Goal: Task Accomplishment & Management: Manage account settings

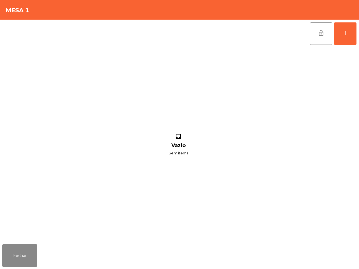
click at [344, 33] on div "add" at bounding box center [345, 33] width 7 height 7
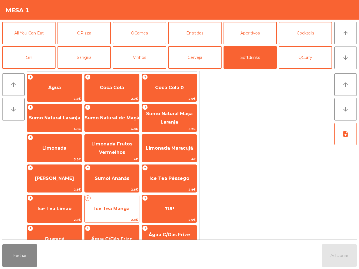
click at [123, 211] on span "Ice Tea Manga" at bounding box center [111, 213] width 35 height 5
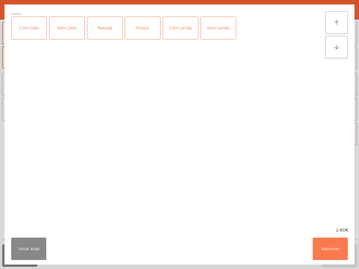
click at [333, 254] on button "Adicionar" at bounding box center [329, 249] width 35 height 22
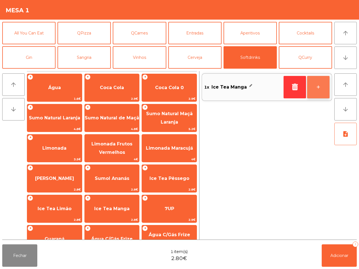
click at [317, 88] on button "+" at bounding box center [318, 87] width 22 height 22
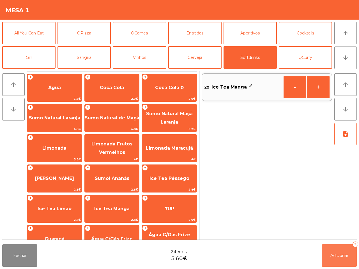
click at [342, 254] on button "Adicionar 2" at bounding box center [338, 255] width 35 height 22
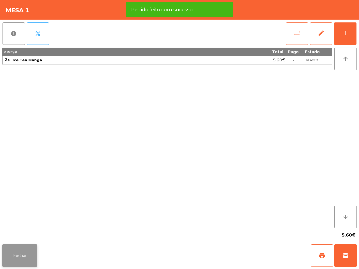
click at [16, 261] on button "Fechar" at bounding box center [19, 255] width 35 height 22
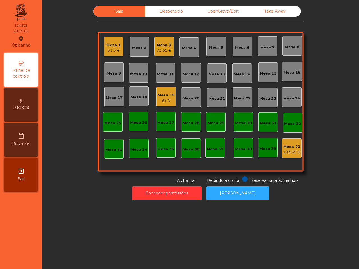
click at [90, 224] on div "Sala Desperdicio Uber/Glovo/Bolt Take Away Mesa 1 51.5 € Mesa 2 Mesa 3 73.65 € …" at bounding box center [200, 134] width 317 height 269
click at [164, 92] on div "Mesa 19 94 €" at bounding box center [166, 96] width 17 height 13
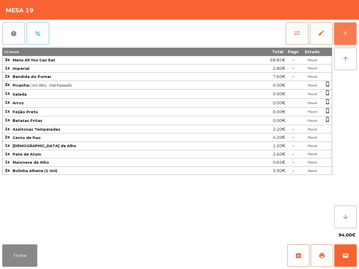
click at [340, 26] on button "add" at bounding box center [345, 33] width 22 height 22
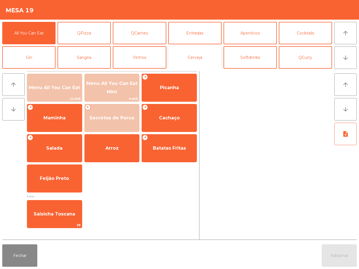
click at [209, 54] on button "Cerveja" at bounding box center [194, 57] width 53 height 22
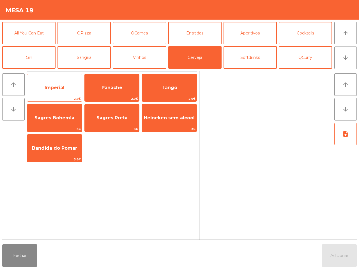
click at [66, 81] on span "Imperial" at bounding box center [54, 87] width 55 height 15
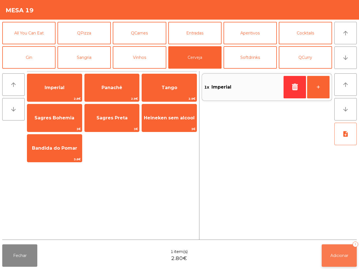
drag, startPoint x: 339, startPoint y: 268, endPoint x: 335, endPoint y: 262, distance: 7.5
click at [339, 268] on div "Fechar 1 item(s) 2.80€ Adicionar 1" at bounding box center [179, 255] width 359 height 27
drag, startPoint x: 339, startPoint y: 257, endPoint x: 336, endPoint y: 255, distance: 3.0
click at [338, 258] on span "Adicionar" at bounding box center [339, 255] width 18 height 5
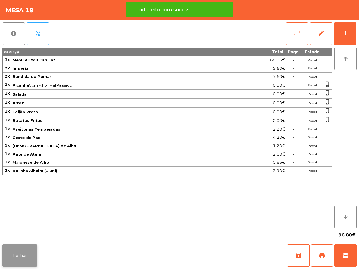
click at [20, 265] on button "Fechar" at bounding box center [19, 255] width 35 height 22
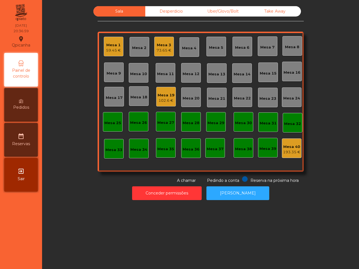
click at [20, 108] on span "Pedidos" at bounding box center [21, 108] width 16 height 6
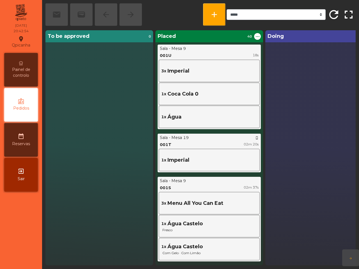
click at [184, 134] on div "Sala - Mesa 19 phone_iphone 001T 02m 20s 1x Imperial" at bounding box center [209, 153] width 103 height 39
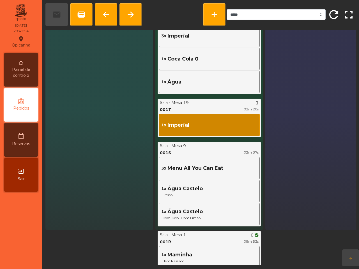
scroll to position [86, 0]
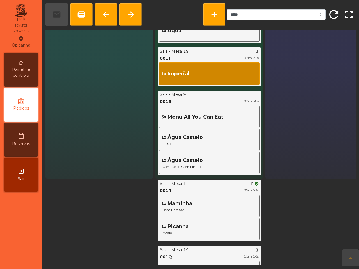
click at [30, 64] on div "Painel de controlo" at bounding box center [21, 70] width 34 height 34
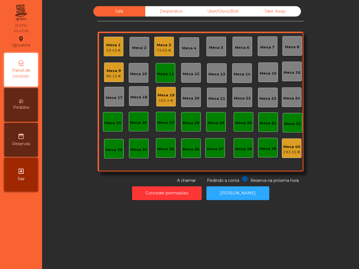
click at [110, 71] on div "Mesa 9" at bounding box center [113, 71] width 15 height 6
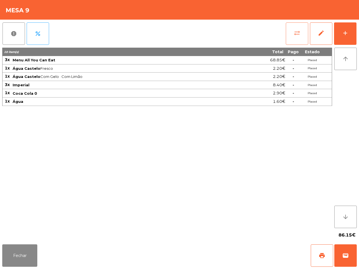
click at [300, 34] on button "sync_alt" at bounding box center [297, 33] width 22 height 22
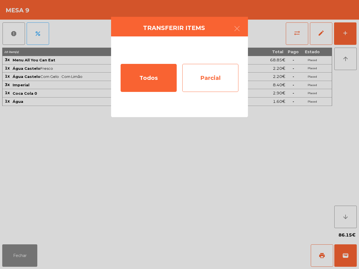
click at [203, 83] on div "Parcial" at bounding box center [210, 78] width 56 height 28
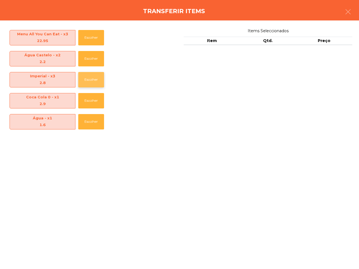
click at [93, 86] on button "Escolher" at bounding box center [91, 79] width 26 height 15
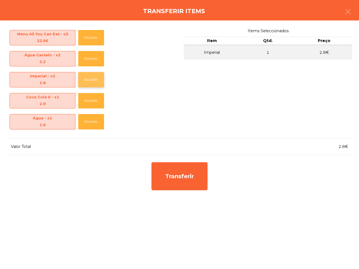
click at [92, 83] on button "Escolher" at bounding box center [91, 79] width 26 height 15
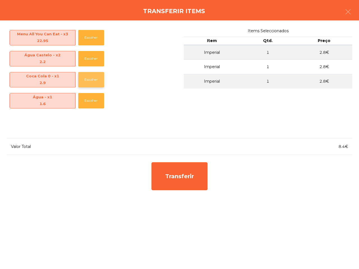
click at [92, 78] on button "Escolher" at bounding box center [91, 79] width 26 height 15
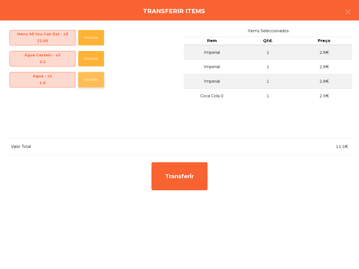
click at [80, 78] on button "Escolher" at bounding box center [91, 79] width 26 height 15
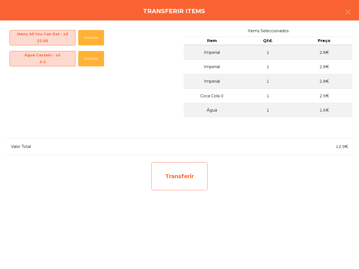
click at [183, 177] on div "Transferir" at bounding box center [179, 176] width 56 height 28
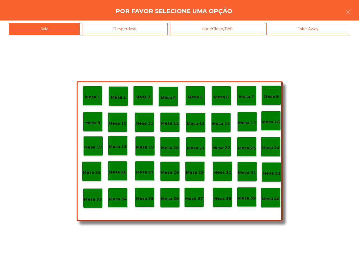
click at [146, 123] on p "Mesa 11" at bounding box center [144, 123] width 18 height 6
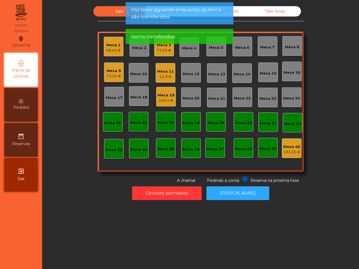
click at [159, 73] on div "Mesa 11" at bounding box center [165, 72] width 17 height 6
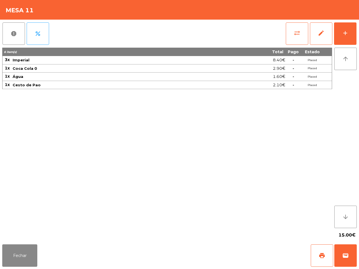
click at [244, 69] on div "2.90€" at bounding box center [237, 69] width 95 height 8
click at [30, 253] on button "Fechar" at bounding box center [19, 255] width 35 height 22
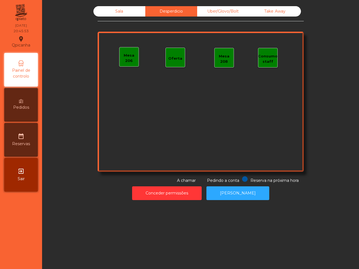
click at [230, 11] on div "Uber/Glovo/Bolt" at bounding box center [223, 11] width 52 height 10
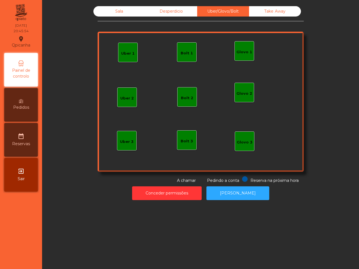
click at [270, 5] on div "Sala Desperdicio Uber/Glovo/Bolt Take Away Uber 1 Glovo 1 Uber 2 Uber 3 Glovo 2…" at bounding box center [200, 103] width 310 height 200
click at [273, 9] on div "Take Away" at bounding box center [275, 11] width 52 height 10
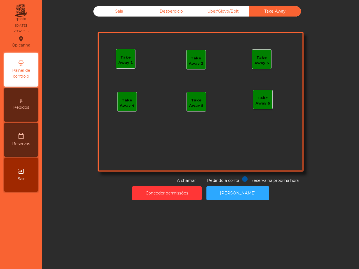
click at [118, 9] on div "Sala" at bounding box center [119, 11] width 52 height 10
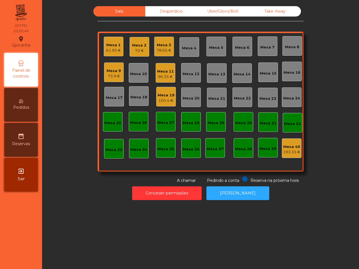
click at [160, 78] on div "96.35 €" at bounding box center [165, 77] width 17 height 6
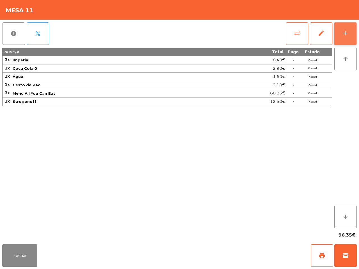
click at [338, 34] on button "add" at bounding box center [345, 33] width 22 height 22
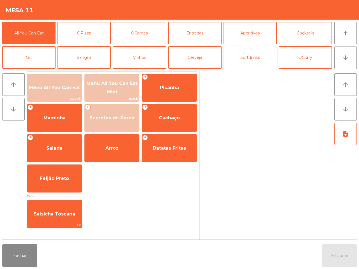
click at [265, 54] on button "Softdrinks" at bounding box center [249, 57] width 53 height 22
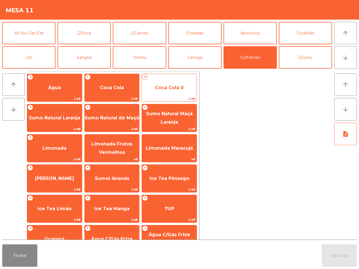
click at [170, 94] on span "Coca Cola 0" at bounding box center [169, 87] width 55 height 15
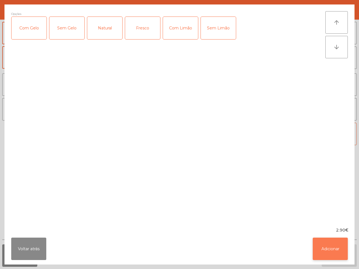
click at [320, 255] on button "Adicionar" at bounding box center [329, 249] width 35 height 22
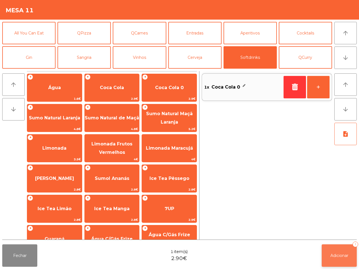
click at [324, 256] on button "Adicionar 1" at bounding box center [338, 255] width 35 height 22
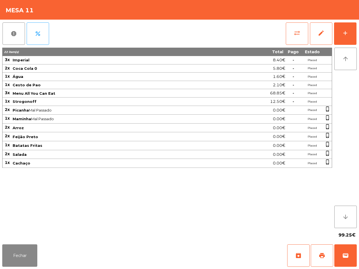
click at [258, 219] on div "22 item(s) Total Pago Estado 3x Imperial 8.40€ - Placed 2x Coca Cola 0 5.80€ - …" at bounding box center [167, 138] width 330 height 180
click at [34, 255] on button "Fechar" at bounding box center [19, 255] width 35 height 22
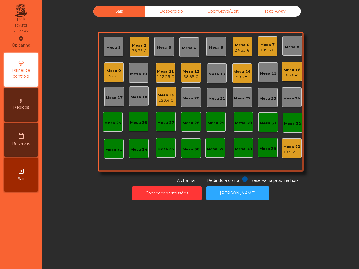
click at [77, 83] on div "Sala Desperdicio Uber/Glovo/Bolt Take Away Mesa 1 Mesa 2 78.75 € Mesa 3 Mesa 4 …" at bounding box center [201, 94] width 302 height 177
click at [169, 193] on button "Conceder permissões" at bounding box center [167, 193] width 70 height 14
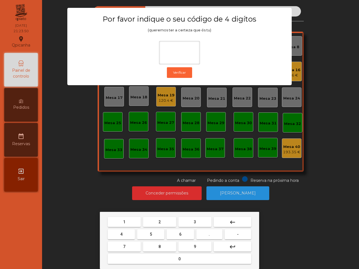
click at [182, 233] on button "6" at bounding box center [179, 234] width 27 height 10
click at [157, 231] on button "5" at bounding box center [150, 234] width 27 height 10
click at [135, 221] on button "1" at bounding box center [124, 222] width 33 height 10
click at [167, 223] on button "2" at bounding box center [159, 222] width 33 height 10
type input "****"
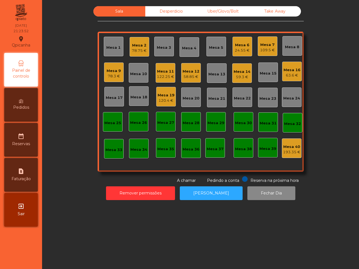
click at [30, 166] on div "request_page Faturação" at bounding box center [21, 175] width 34 height 34
select select "*"
select select "****"
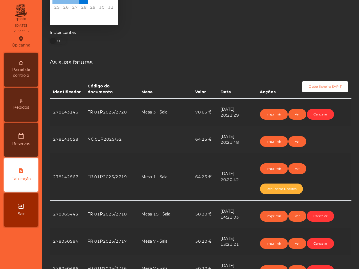
scroll to position [70, 0]
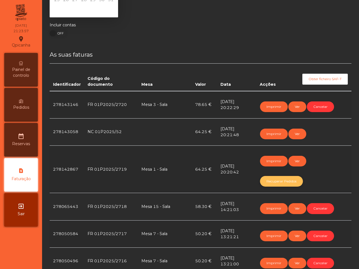
click at [277, 181] on button "Recuperar Pedidos" at bounding box center [281, 181] width 43 height 11
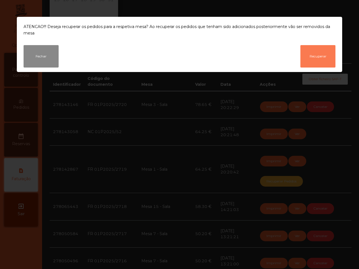
click at [318, 50] on button "Recuperar" at bounding box center [317, 56] width 35 height 22
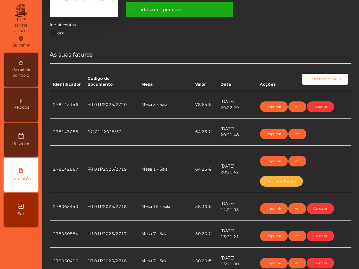
click at [11, 68] on span "Painel de controlo" at bounding box center [21, 73] width 31 height 12
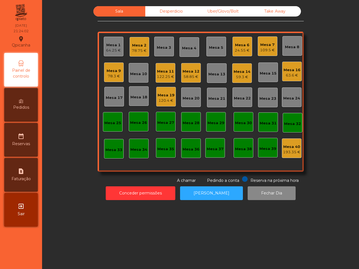
click at [113, 48] on div "64.25 €" at bounding box center [113, 51] width 15 height 6
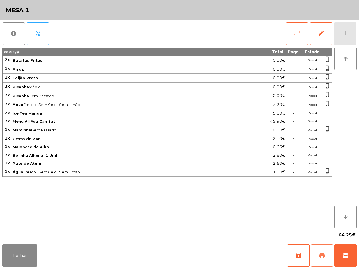
click at [319, 257] on span "print" at bounding box center [321, 255] width 7 height 7
click at [11, 257] on button "Fechar" at bounding box center [19, 255] width 35 height 22
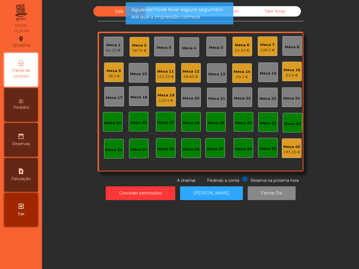
click at [18, 257] on nav "Qpicanha location_on 21/08/2025 21:24:09 Painel de controlo Pedidos date_range …" at bounding box center [21, 134] width 42 height 269
click at [110, 50] on div "64.25 €" at bounding box center [113, 51] width 15 height 6
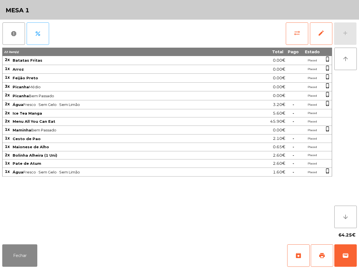
click at [348, 29] on div "sync_alt edit add" at bounding box center [320, 34] width 71 height 28
click at [27, 253] on button "Fechar" at bounding box center [19, 255] width 35 height 22
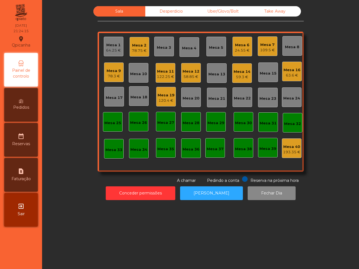
click at [98, 44] on div "Mesa 1 64.25 € Mesa 2 78.75 € Mesa 3 Mesa 4 Mesa 5 Mesa 6 24.55 € Mesa 7 109.5 …" at bounding box center [201, 102] width 206 height 140
click at [115, 44] on div "Mesa 1" at bounding box center [113, 45] width 15 height 6
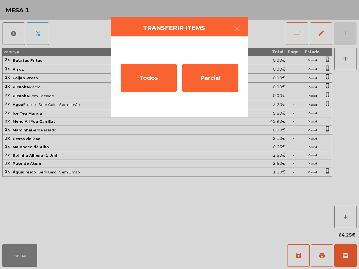
click at [238, 27] on icon "button" at bounding box center [236, 28] width 7 height 7
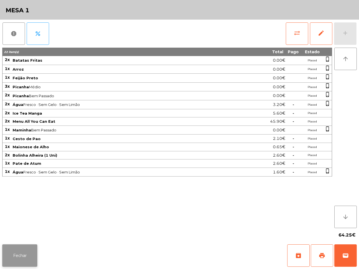
click at [24, 252] on button "Fechar" at bounding box center [19, 255] width 35 height 22
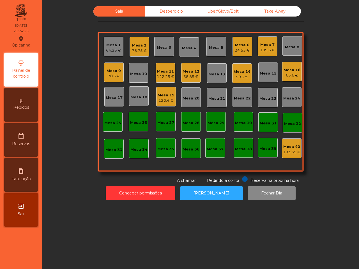
click at [164, 93] on div "Mesa 19" at bounding box center [166, 95] width 17 height 6
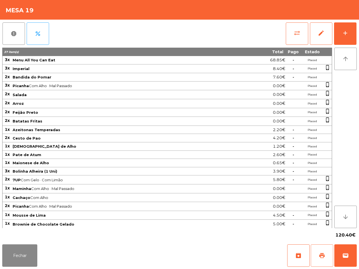
click at [324, 254] on span "print" at bounding box center [321, 255] width 7 height 7
click at [27, 253] on button "Fechar" at bounding box center [19, 255] width 35 height 22
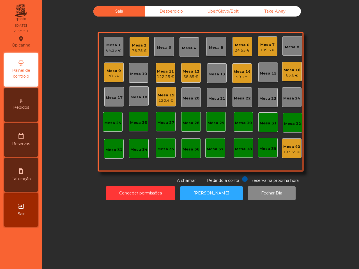
click at [27, 178] on span "Faturação" at bounding box center [20, 179] width 19 height 6
select select "*"
select select "****"
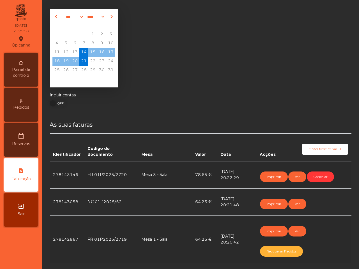
click at [20, 71] on span "Painel de controlo" at bounding box center [21, 73] width 31 height 12
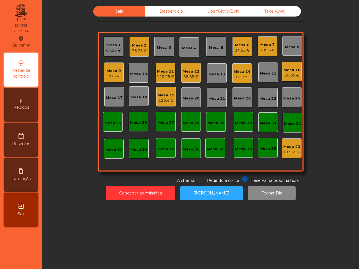
click at [143, 84] on div "Mesa 1 64.25 € Mesa 2 78.75 € Mesa 3 Mesa 4 Mesa 5 Mesa 6 24.55 € Mesa 7 109.5 …" at bounding box center [201, 102] width 206 height 140
click at [160, 95] on div "Mesa 19" at bounding box center [166, 95] width 17 height 6
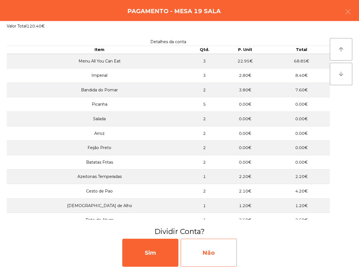
click at [203, 252] on div "Não" at bounding box center [208, 253] width 56 height 28
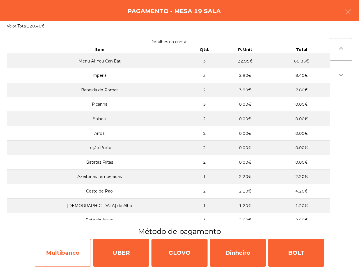
click at [47, 248] on div "Multibanco" at bounding box center [63, 253] width 56 height 28
select select "**"
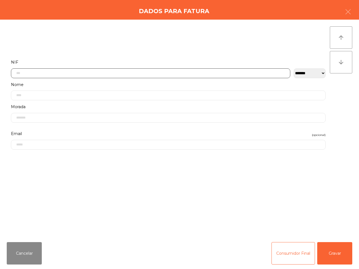
click at [122, 73] on input "text" at bounding box center [150, 73] width 279 height 10
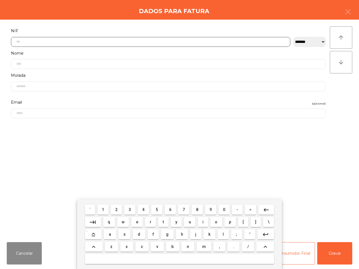
click at [115, 210] on button "2" at bounding box center [116, 210] width 11 height 10
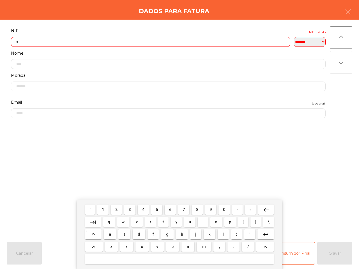
click at [105, 212] on button "1" at bounding box center [102, 210] width 11 height 10
click at [106, 212] on button "1" at bounding box center [102, 210] width 11 height 10
click at [159, 210] on button "5" at bounding box center [156, 210] width 11 height 10
click at [104, 208] on span "1" at bounding box center [103, 209] width 2 height 4
click at [193, 211] on button "8" at bounding box center [196, 210] width 11 height 10
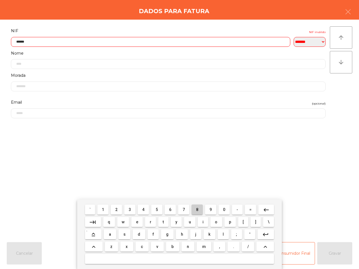
click at [193, 211] on button "8" at bounding box center [196, 210] width 11 height 10
click at [198, 206] on button "8" at bounding box center [196, 210] width 11 height 10
click at [132, 209] on button "3" at bounding box center [129, 210] width 11 height 10
type input "*********"
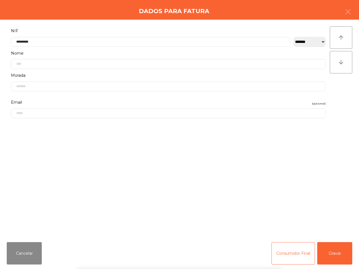
click at [331, 252] on div "` 1 2 3 4 5 6 7 8 9 0 - = keyboard_backspace keyboard_tab q w e r t y u i o p […" at bounding box center [179, 235] width 359 height 70
click at [330, 252] on div "` 1 2 3 4 5 6 7 8 9 0 - = keyboard_backspace keyboard_tab q w e r t y u i o p […" at bounding box center [179, 235] width 359 height 70
click at [330, 251] on button "Gravar" at bounding box center [334, 253] width 35 height 22
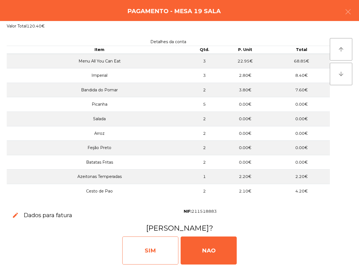
click at [144, 245] on div "SIM" at bounding box center [150, 251] width 56 height 28
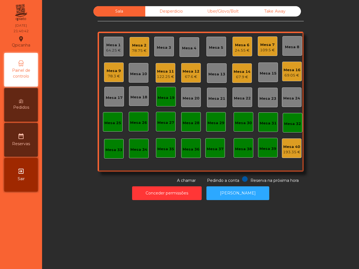
click at [240, 75] on div "67.9 €" at bounding box center [241, 77] width 17 height 6
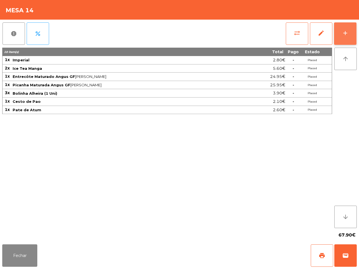
click at [343, 36] on button "add" at bounding box center [345, 33] width 22 height 22
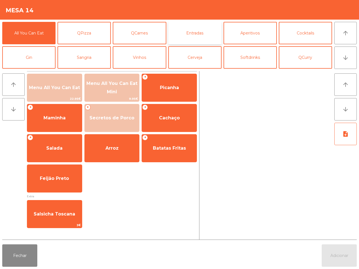
click at [208, 43] on button "Entradas" at bounding box center [194, 33] width 53 height 22
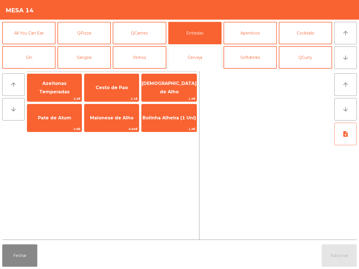
click at [196, 56] on button "Cerveja" at bounding box center [194, 57] width 53 height 22
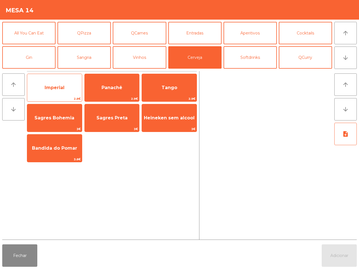
click at [55, 88] on span "Imperial" at bounding box center [55, 87] width 20 height 5
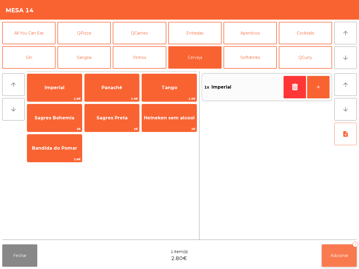
click at [343, 256] on span "Adicionar" at bounding box center [339, 255] width 18 height 5
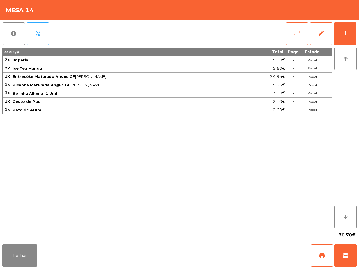
click at [274, 125] on div "11 item(s) Total Pago Estado 2x Imperial 5.60€ - Placed 2x Ice Tea Manga 5.60€ …" at bounding box center [167, 138] width 330 height 180
click at [27, 253] on button "Fechar" at bounding box center [19, 255] width 35 height 22
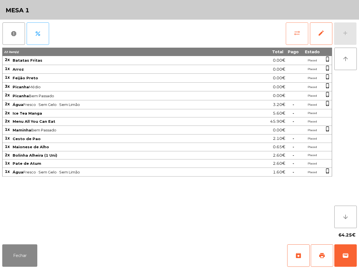
click at [295, 34] on span "sync_alt" at bounding box center [296, 33] width 7 height 7
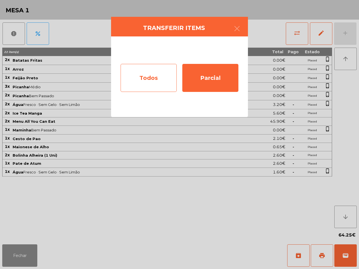
click at [153, 72] on div "Todos" at bounding box center [149, 78] width 56 height 28
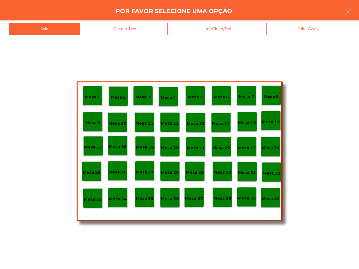
click at [275, 200] on p "Mesa 40" at bounding box center [270, 199] width 18 height 6
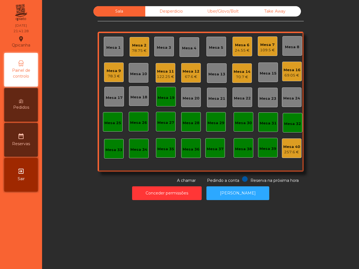
click at [104, 45] on div "Mesa 1" at bounding box center [114, 47] width 20 height 20
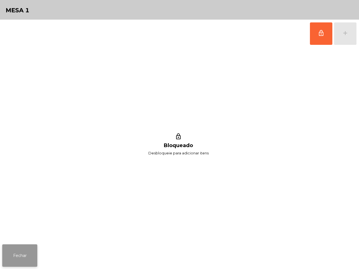
click at [22, 254] on button "Fechar" at bounding box center [19, 255] width 35 height 22
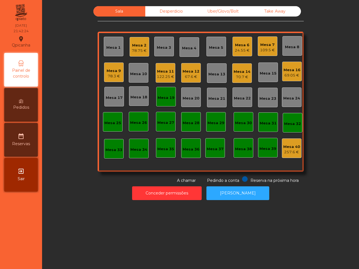
click at [335, 34] on div "Sala Desperdicio Uber/Glovo/Bolt Take Away Mesa 1 Mesa 2 78.75 € Mesa 3 Mesa 4 …" at bounding box center [201, 94] width 302 height 177
click at [161, 72] on div "Mesa 11" at bounding box center [165, 72] width 17 height 6
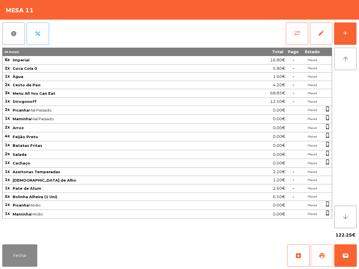
click at [318, 260] on button "print" at bounding box center [322, 255] width 22 height 22
click at [21, 260] on button "Fechar" at bounding box center [19, 255] width 35 height 22
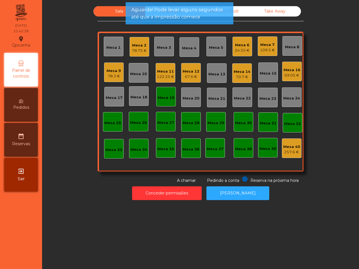
click at [168, 98] on div "Mesa 19" at bounding box center [166, 98] width 17 height 6
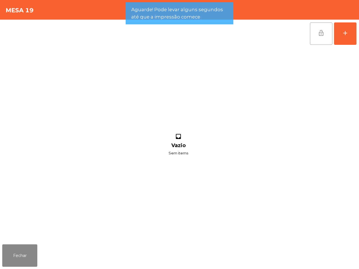
click at [321, 30] on span "lock_open" at bounding box center [321, 33] width 7 height 7
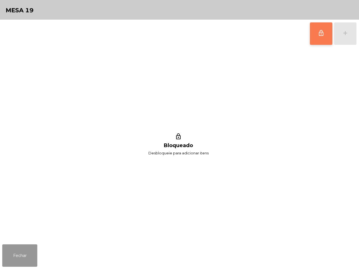
click at [11, 259] on button "Fechar" at bounding box center [19, 255] width 35 height 22
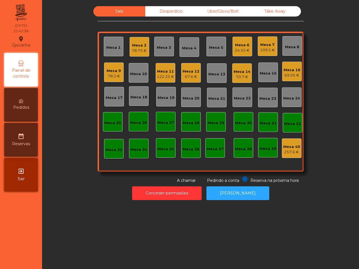
click at [98, 234] on div "Sala Desperdicio Uber/Glovo/Bolt Take Away Mesa 1 Mesa 2 78.75 € Mesa 3 Mesa 4 …" at bounding box center [200, 134] width 317 height 269
click at [190, 73] on div "Mesa 12" at bounding box center [190, 72] width 17 height 6
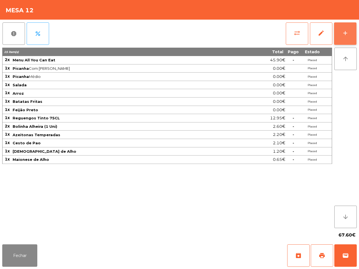
click at [339, 27] on button "add" at bounding box center [345, 33] width 22 height 22
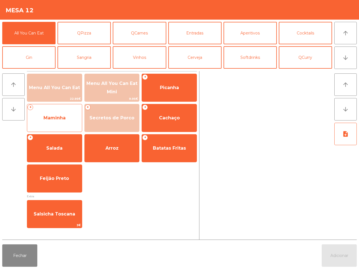
click at [61, 114] on span "Maminha" at bounding box center [54, 117] width 55 height 15
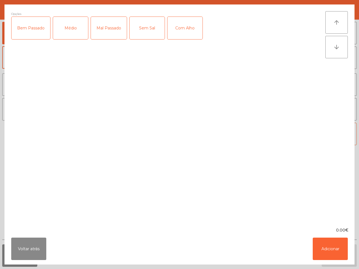
click at [66, 31] on div "Médio" at bounding box center [70, 28] width 35 height 22
click at [101, 27] on div "Mal Passado" at bounding box center [109, 28] width 36 height 22
click at [178, 27] on div "Com Alho" at bounding box center [184, 28] width 35 height 22
click at [332, 249] on button "Adicionar" at bounding box center [329, 249] width 35 height 22
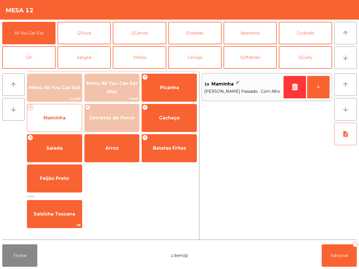
click at [66, 123] on span "Maminha" at bounding box center [54, 117] width 55 height 15
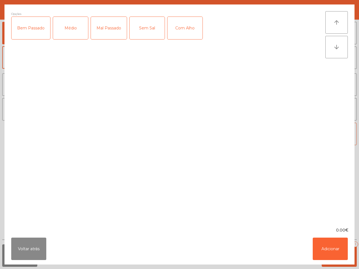
click at [70, 31] on div "Médio" at bounding box center [70, 28] width 35 height 22
click at [92, 31] on div "Mal Passado" at bounding box center [109, 28] width 36 height 22
click at [321, 247] on button "Adicionar" at bounding box center [329, 249] width 35 height 22
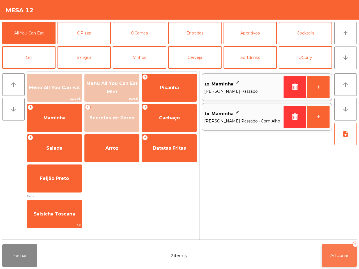
click at [329, 256] on button "Adicionar 2" at bounding box center [338, 255] width 35 height 22
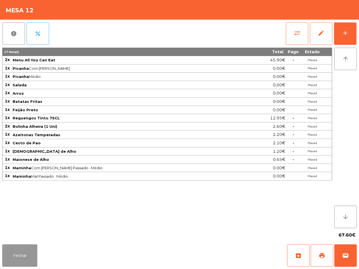
click at [17, 255] on button "Fechar" at bounding box center [19, 255] width 35 height 22
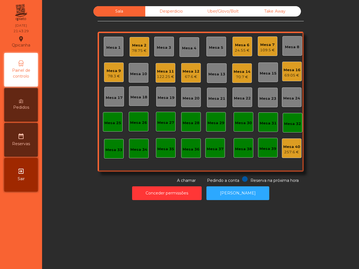
click at [108, 80] on div "Mesa 9 78.3 €" at bounding box center [114, 72] width 20 height 20
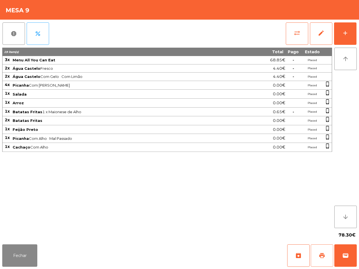
click at [323, 254] on span "print" at bounding box center [321, 255] width 7 height 7
click at [79, 232] on div "78.30€" at bounding box center [179, 235] width 354 height 14
click at [26, 261] on button "Fechar" at bounding box center [19, 255] width 35 height 22
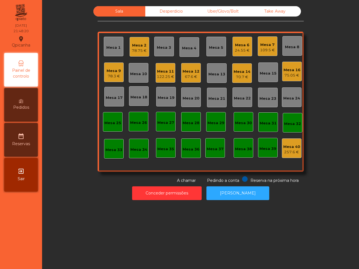
click at [289, 73] on div "75.05 €" at bounding box center [291, 76] width 17 height 6
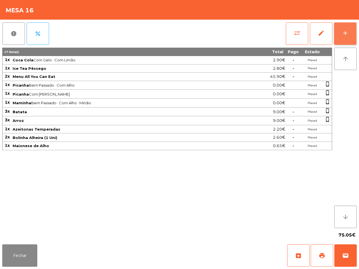
click at [350, 30] on button "add" at bounding box center [345, 33] width 22 height 22
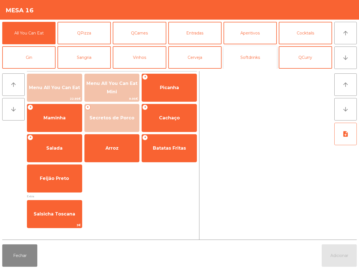
click at [234, 66] on button "Softdrinks" at bounding box center [249, 57] width 53 height 22
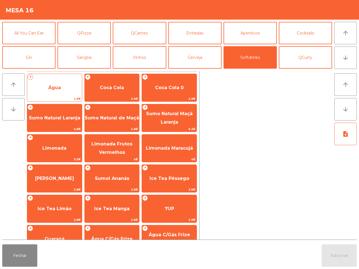
click at [58, 94] on span "Água" at bounding box center [54, 87] width 55 height 15
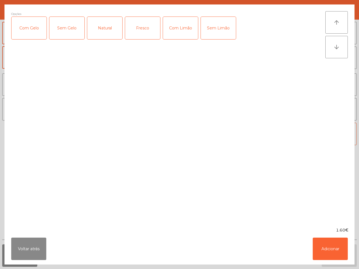
click at [337, 254] on button "Adicionar" at bounding box center [329, 249] width 35 height 22
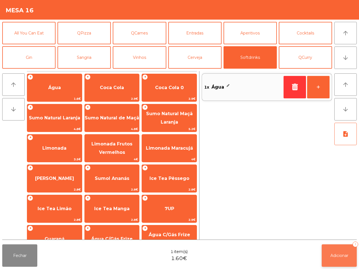
click at [336, 258] on button "Adicionar 1" at bounding box center [338, 255] width 35 height 22
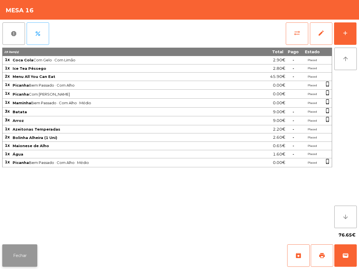
click at [28, 249] on button "Fechar" at bounding box center [19, 255] width 35 height 22
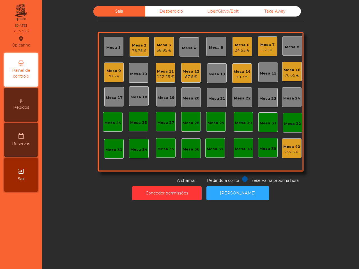
click at [160, 80] on div "Mesa 11 122.25 €" at bounding box center [166, 73] width 20 height 20
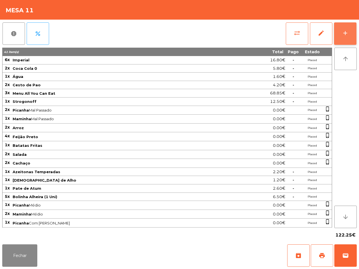
click at [345, 30] on div "add" at bounding box center [345, 33] width 7 height 7
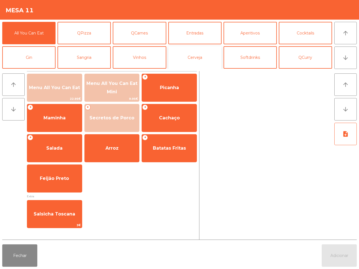
click at [191, 48] on button "Cerveja" at bounding box center [194, 57] width 53 height 22
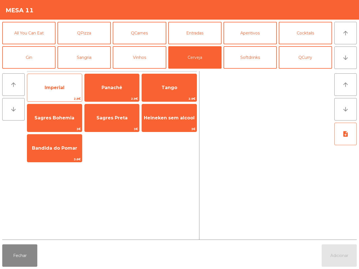
click at [48, 88] on span "Imperial" at bounding box center [55, 87] width 20 height 5
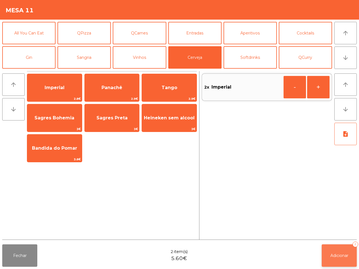
click at [332, 257] on span "Adicionar" at bounding box center [339, 255] width 18 height 5
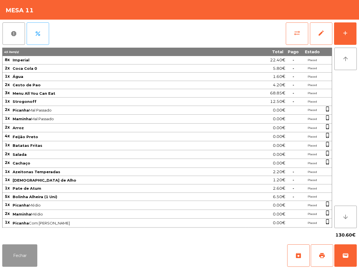
click at [14, 261] on button "Fechar" at bounding box center [19, 255] width 35 height 22
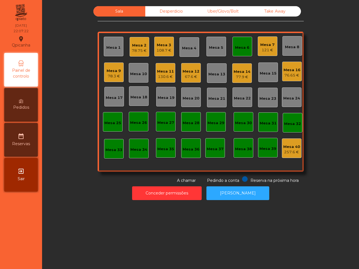
click at [118, 189] on div "Conceder permissões Abrir Gaveta" at bounding box center [201, 193] width 302 height 19
click at [240, 76] on div "77.9 €" at bounding box center [241, 77] width 17 height 6
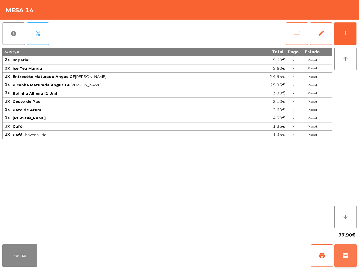
click at [355, 258] on button "wallet" at bounding box center [345, 255] width 22 height 22
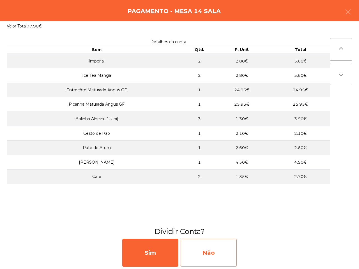
click at [215, 245] on div "Não" at bounding box center [208, 253] width 56 height 28
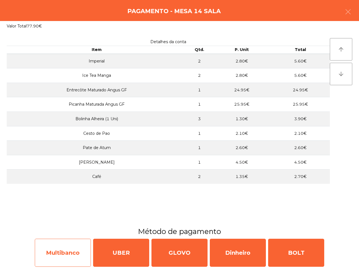
click at [61, 250] on div "Multibanco" at bounding box center [63, 253] width 56 height 28
select select "**"
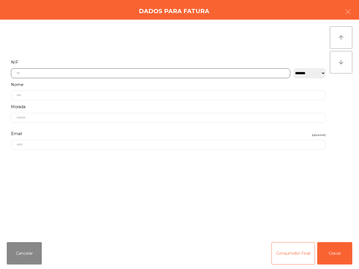
click at [103, 73] on input "text" at bounding box center [150, 73] width 279 height 10
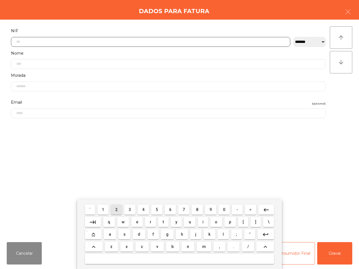
click at [121, 209] on button "2" at bounding box center [116, 210] width 11 height 10
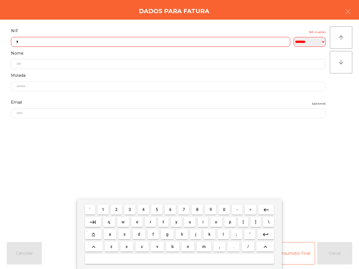
click at [136, 209] on mat-keyboard-key "3" at bounding box center [129, 209] width 13 height 12
click at [132, 211] on button "3" at bounding box center [129, 210] width 11 height 10
click at [142, 211] on button "4" at bounding box center [143, 210] width 11 height 10
click at [130, 209] on span "3" at bounding box center [130, 209] width 2 height 4
click at [102, 208] on button "1" at bounding box center [102, 210] width 11 height 10
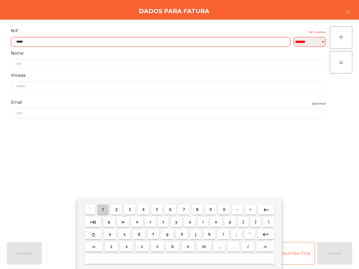
click at [102, 208] on button "1" at bounding box center [102, 210] width 11 height 10
click at [141, 209] on button "4" at bounding box center [143, 210] width 11 height 10
click at [156, 209] on button "5" at bounding box center [156, 210] width 11 height 10
click at [117, 208] on span "2" at bounding box center [116, 209] width 2 height 4
type input "*********"
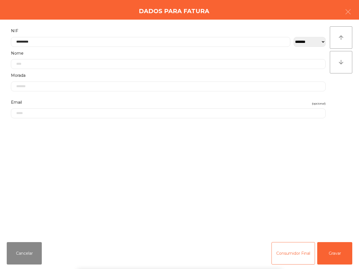
click at [332, 251] on div "` 1 2 3 4 5 6 7 8 9 0 - = keyboard_backspace keyboard_tab q w e r t y u i o p […" at bounding box center [179, 235] width 359 height 70
click at [333, 256] on button "Gravar" at bounding box center [334, 253] width 35 height 22
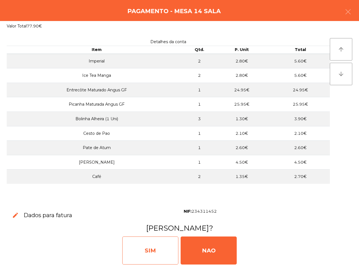
click at [155, 248] on div "SIM" at bounding box center [150, 251] width 56 height 28
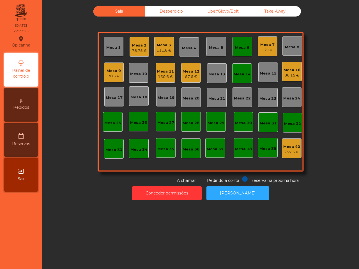
click at [140, 48] on div "78.75 €" at bounding box center [139, 51] width 15 height 6
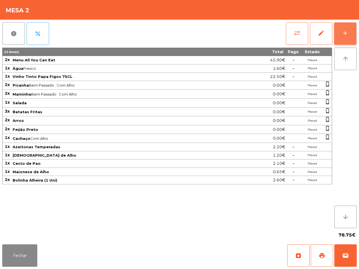
click at [350, 34] on button "add" at bounding box center [345, 33] width 22 height 22
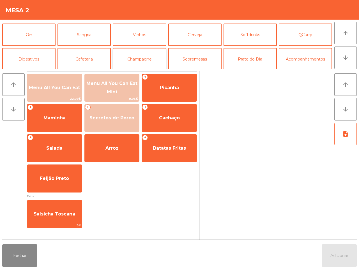
scroll to position [35, 0]
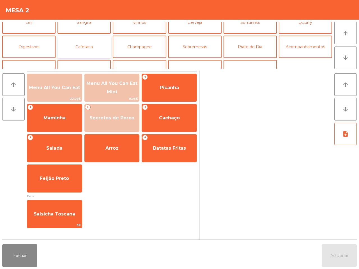
click at [84, 46] on button "Cafetaria" at bounding box center [83, 47] width 53 height 22
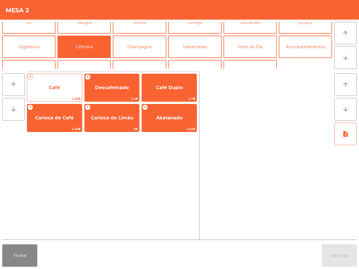
click at [62, 92] on span "Café" at bounding box center [54, 87] width 55 height 15
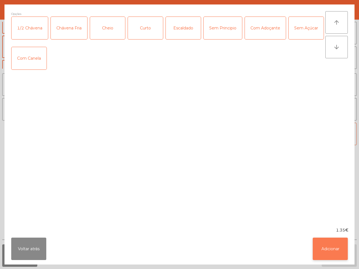
click at [332, 248] on button "Adicionar" at bounding box center [329, 249] width 35 height 22
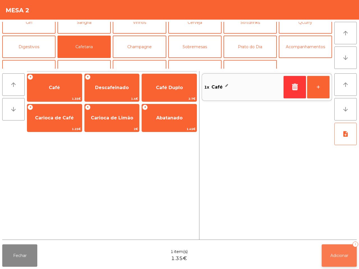
click at [342, 260] on button "Adicionar 1" at bounding box center [338, 255] width 35 height 22
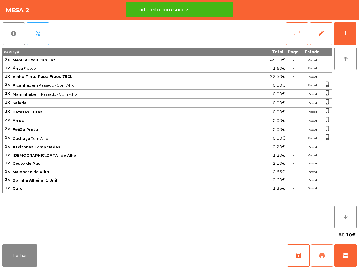
click at [324, 253] on span "print" at bounding box center [321, 255] width 7 height 7
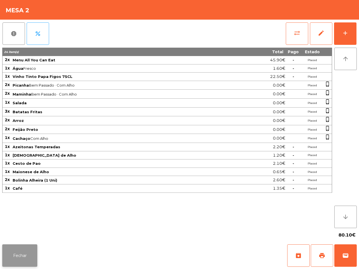
click at [13, 254] on button "Fechar" at bounding box center [19, 255] width 35 height 22
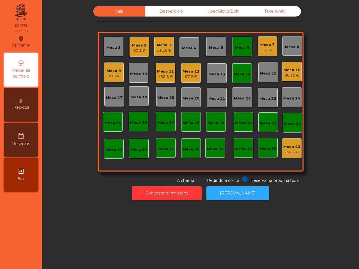
click at [290, 67] on div "Mesa 16" at bounding box center [291, 70] width 17 height 6
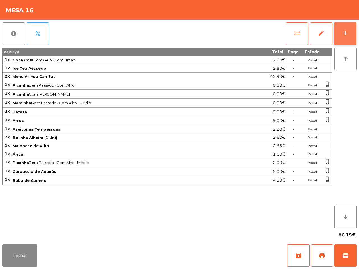
click at [344, 36] on div "add" at bounding box center [345, 33] width 7 height 7
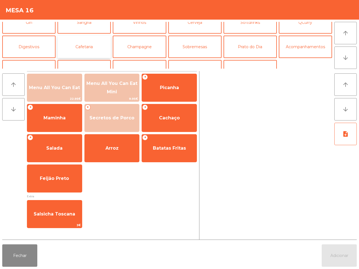
click at [94, 48] on button "Cafetaria" at bounding box center [83, 47] width 53 height 22
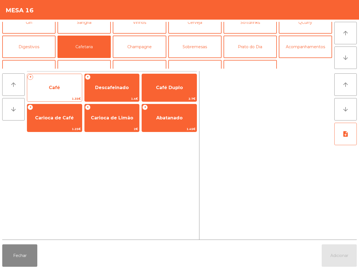
click at [53, 90] on span "Café" at bounding box center [54, 87] width 11 height 5
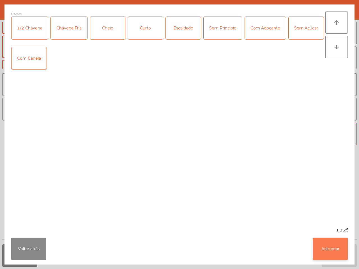
click at [337, 250] on button "Adicionar" at bounding box center [329, 249] width 35 height 22
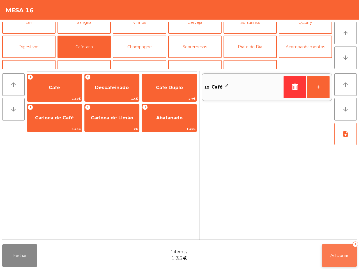
click at [337, 255] on span "Adicionar" at bounding box center [339, 255] width 18 height 5
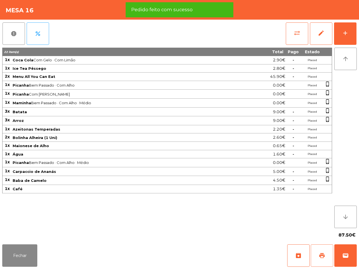
click at [321, 254] on span "print" at bounding box center [321, 255] width 7 height 7
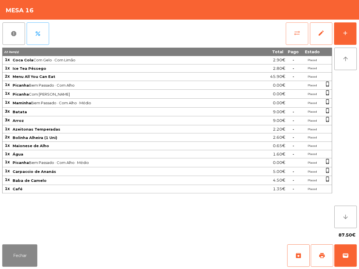
click at [297, 30] on span "sync_alt" at bounding box center [296, 33] width 7 height 7
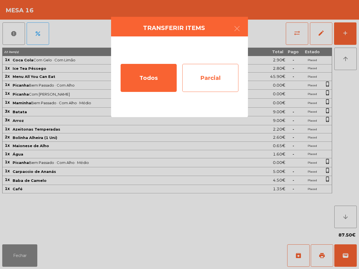
click at [196, 83] on div "Parcial" at bounding box center [210, 78] width 56 height 28
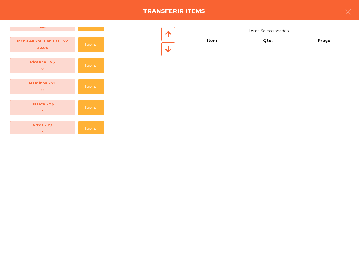
scroll to position [70, 0]
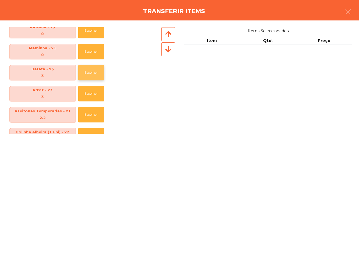
click at [87, 73] on button "Escolher" at bounding box center [91, 72] width 26 height 15
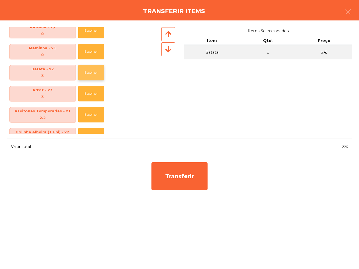
click at [87, 73] on button "Escolher" at bounding box center [91, 72] width 26 height 15
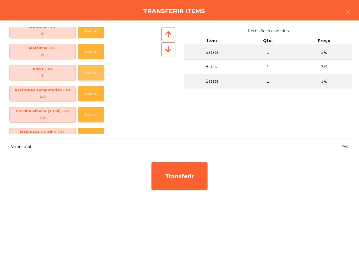
click at [91, 73] on button "Escolher" at bounding box center [91, 72] width 26 height 15
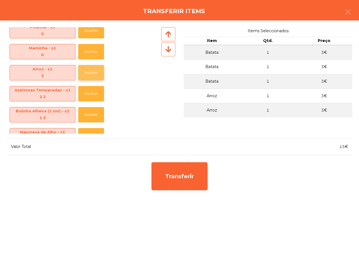
click at [91, 73] on button "Escolher" at bounding box center [91, 72] width 26 height 15
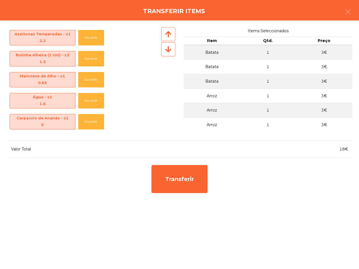
scroll to position [146, 0]
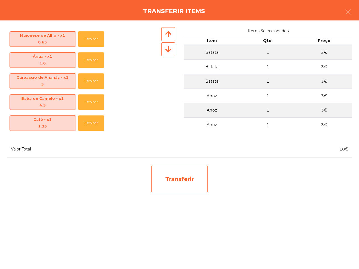
click at [170, 173] on div "Transferir" at bounding box center [179, 179] width 56 height 28
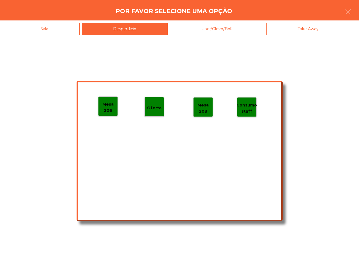
scroll to position [146, 0]
click at [109, 107] on p "Mesa 206" at bounding box center [107, 107] width 19 height 13
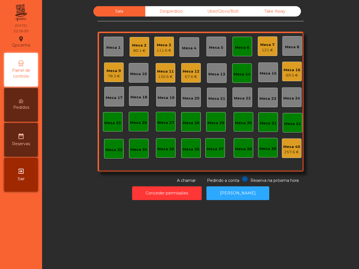
click at [292, 76] on div "69.5 €" at bounding box center [291, 76] width 17 height 6
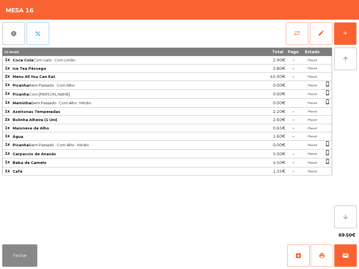
click at [319, 253] on span "print" at bounding box center [321, 255] width 7 height 7
click at [18, 258] on button "Fechar" at bounding box center [19, 255] width 35 height 22
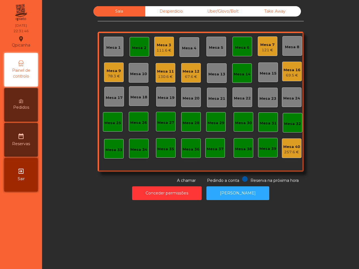
click at [187, 76] on div "67.6 €" at bounding box center [190, 77] width 17 height 6
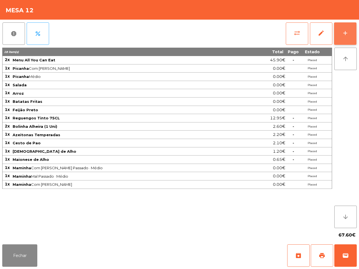
click at [345, 33] on div "add" at bounding box center [345, 33] width 7 height 7
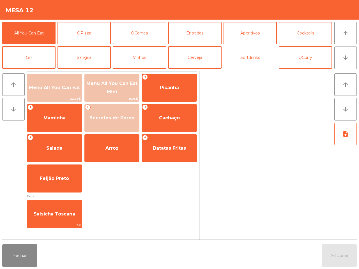
drag, startPoint x: 250, startPoint y: 58, endPoint x: 222, endPoint y: 71, distance: 31.0
click at [250, 58] on button "Softdrinks" at bounding box center [249, 57] width 53 height 22
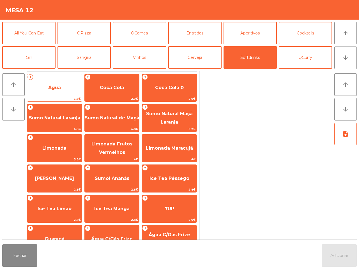
click at [58, 84] on span "Água" at bounding box center [54, 87] width 55 height 15
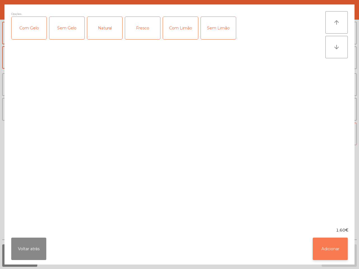
click at [331, 240] on button "Adicionar" at bounding box center [329, 249] width 35 height 22
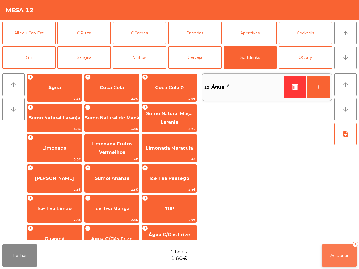
click at [338, 256] on span "Adicionar" at bounding box center [339, 255] width 18 height 5
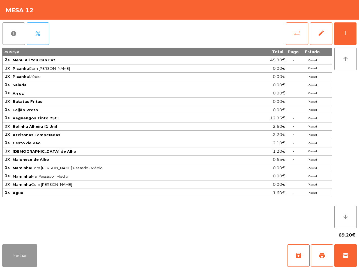
click at [23, 262] on button "Fechar" at bounding box center [19, 255] width 35 height 22
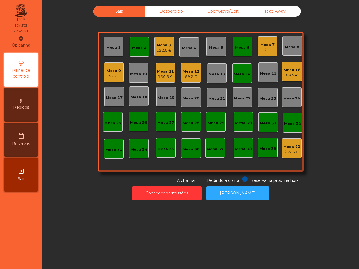
click at [132, 48] on div "Mesa 2" at bounding box center [139, 48] width 14 height 6
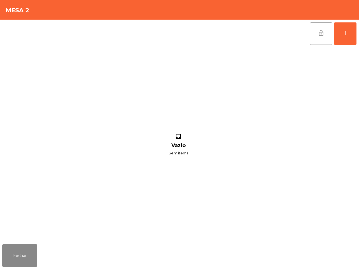
click at [319, 36] on span "lock_open" at bounding box center [321, 33] width 7 height 7
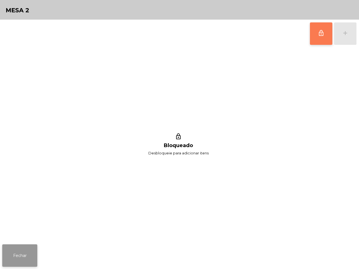
click at [30, 251] on button "Fechar" at bounding box center [19, 255] width 35 height 22
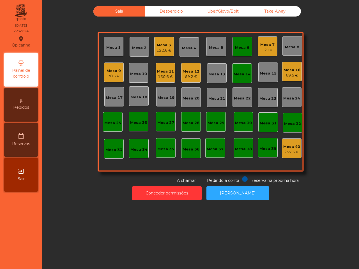
click at [243, 75] on div "Mesa 14" at bounding box center [241, 74] width 17 height 6
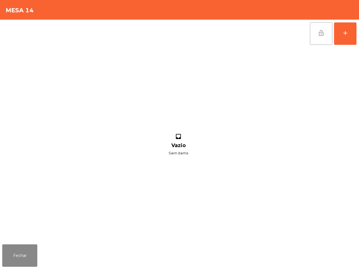
click at [319, 33] on span "lock_open" at bounding box center [321, 33] width 7 height 7
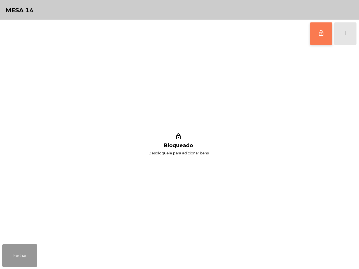
click at [4, 263] on button "Fechar" at bounding box center [19, 255] width 35 height 22
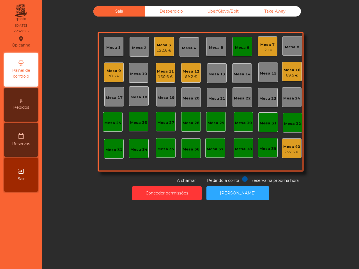
click at [237, 45] on div "Mesa 6" at bounding box center [242, 48] width 14 height 6
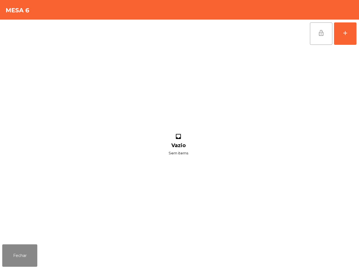
click at [317, 37] on button "lock_open" at bounding box center [321, 33] width 22 height 22
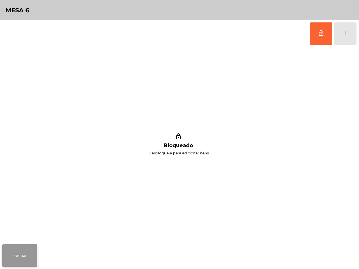
click at [6, 251] on button "Fechar" at bounding box center [19, 255] width 35 height 22
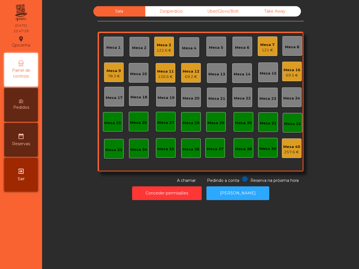
click at [110, 71] on div "Mesa 9" at bounding box center [113, 71] width 14 height 6
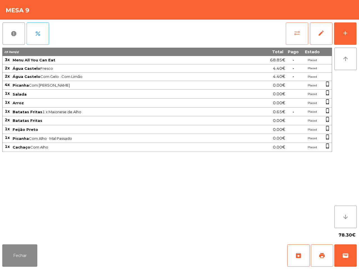
click at [295, 30] on span "sync_alt" at bounding box center [296, 33] width 7 height 7
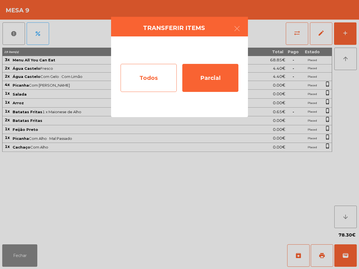
click at [158, 80] on div "Todos" at bounding box center [149, 78] width 56 height 28
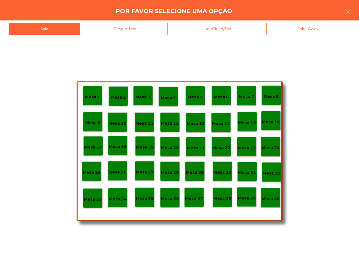
click at [269, 199] on p "Mesa 40" at bounding box center [270, 199] width 18 height 6
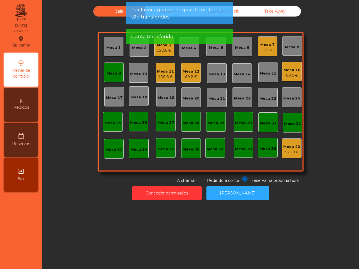
click at [115, 76] on div "Mesa 9" at bounding box center [113, 74] width 14 height 6
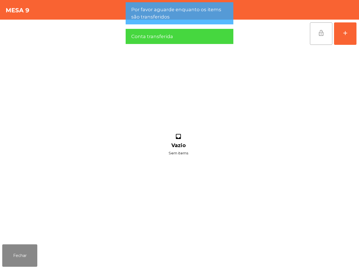
click at [317, 37] on button "lock_open" at bounding box center [321, 33] width 22 height 22
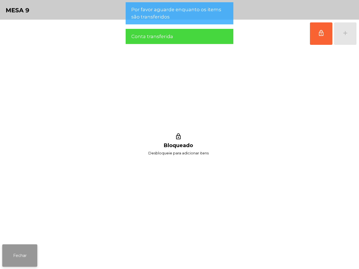
click at [18, 256] on button "Fechar" at bounding box center [19, 255] width 35 height 22
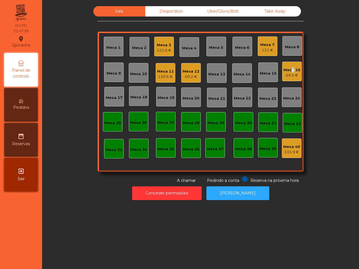
click at [288, 72] on div "Mesa 16" at bounding box center [291, 70] width 17 height 6
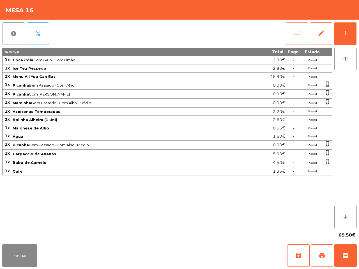
click at [297, 30] on span "sync_alt" at bounding box center [296, 33] width 7 height 7
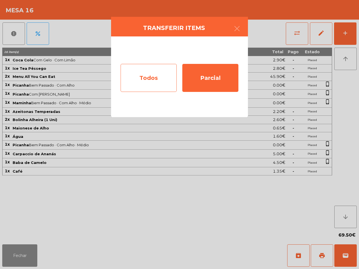
click at [136, 86] on div "Todos" at bounding box center [149, 78] width 56 height 28
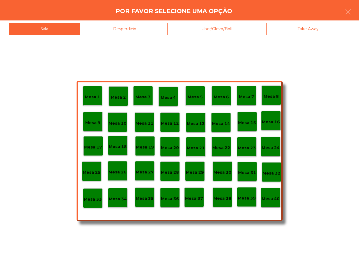
click at [266, 199] on p "Mesa 40" at bounding box center [270, 199] width 18 height 6
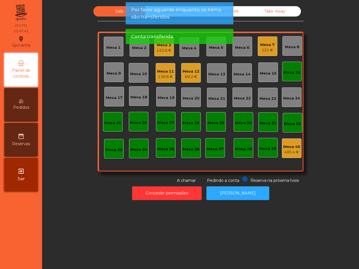
click at [292, 74] on div "Mesa 16" at bounding box center [291, 73] width 17 height 6
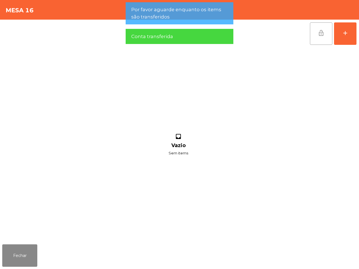
click at [320, 34] on span "lock_open" at bounding box center [321, 33] width 7 height 7
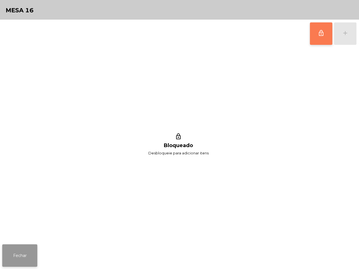
click at [16, 253] on button "Fechar" at bounding box center [19, 255] width 35 height 22
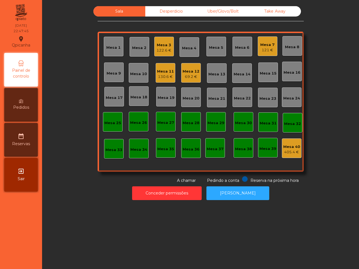
click at [163, 68] on div "Mesa 11 130.6 €" at bounding box center [165, 72] width 17 height 13
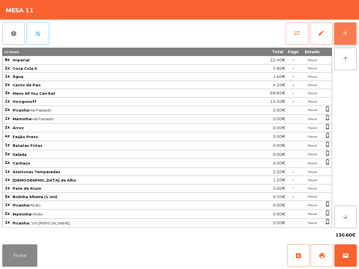
click at [348, 37] on button "add" at bounding box center [345, 33] width 22 height 22
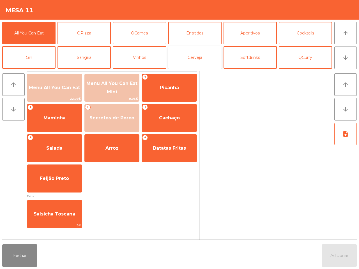
click at [194, 58] on button "Cerveja" at bounding box center [194, 57] width 53 height 22
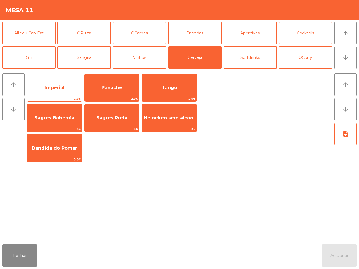
click at [66, 84] on span "Imperial" at bounding box center [54, 87] width 55 height 15
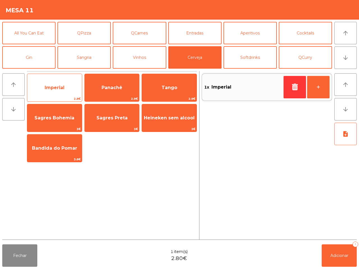
click at [66, 84] on span "Imperial" at bounding box center [54, 87] width 55 height 15
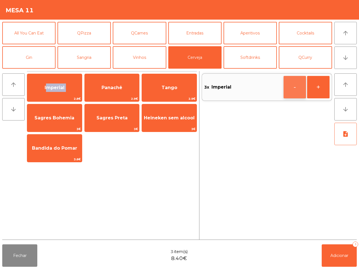
click at [290, 87] on button "-" at bounding box center [294, 87] width 22 height 22
click at [334, 252] on button "Adicionar 2" at bounding box center [338, 255] width 35 height 22
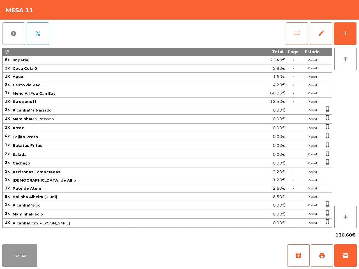
click at [20, 257] on button "Fechar" at bounding box center [19, 255] width 35 height 22
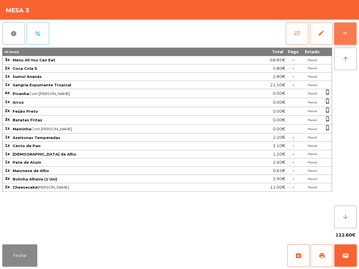
click at [348, 36] on button "add" at bounding box center [345, 33] width 22 height 22
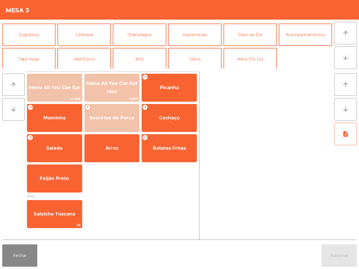
scroll to position [48, 0]
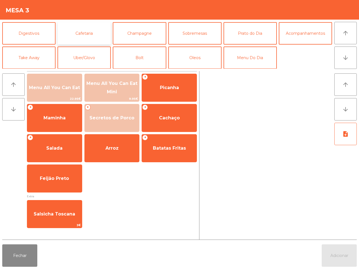
click at [91, 33] on button "Cafetaria" at bounding box center [83, 33] width 53 height 22
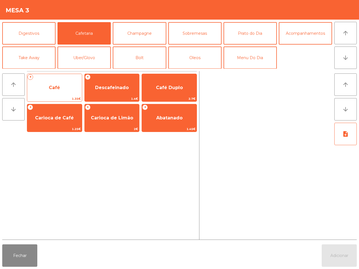
click at [62, 80] on span "Café" at bounding box center [54, 87] width 55 height 15
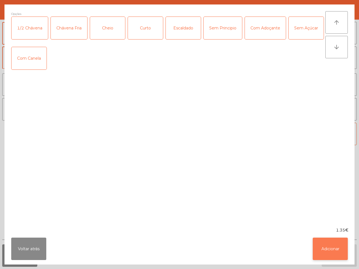
click at [332, 249] on button "Adicionar" at bounding box center [329, 249] width 35 height 22
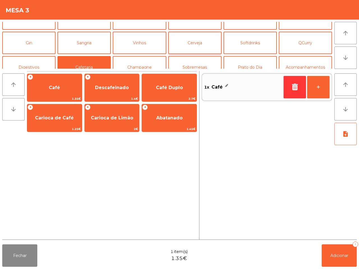
scroll to position [0, 0]
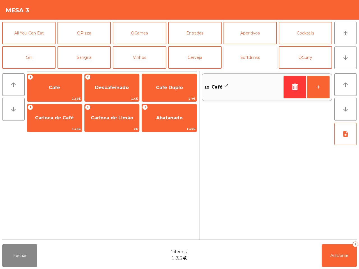
click at [249, 49] on button "Softdrinks" at bounding box center [249, 57] width 53 height 22
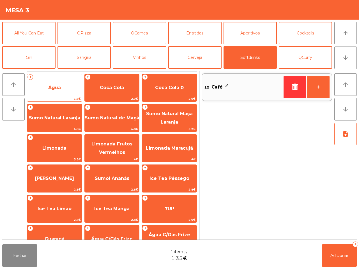
click at [48, 94] on span "Água" at bounding box center [54, 87] width 55 height 15
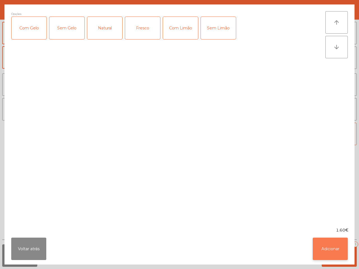
click at [332, 253] on button "Adicionar" at bounding box center [329, 249] width 35 height 22
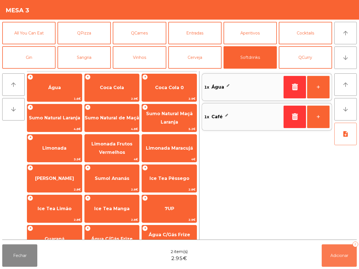
click at [344, 258] on button "Adicionar 2" at bounding box center [338, 255] width 35 height 22
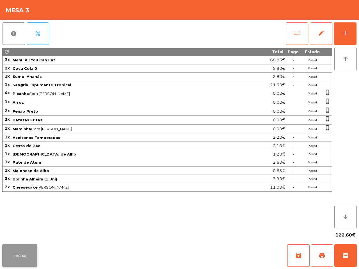
click at [29, 257] on button "Fechar" at bounding box center [19, 255] width 35 height 22
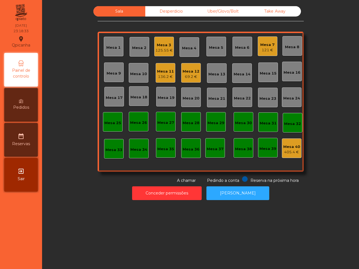
click at [261, 52] on div "121 €" at bounding box center [267, 50] width 14 height 6
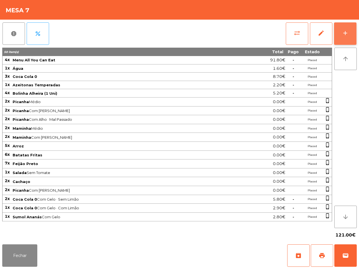
click at [342, 34] on div "add" at bounding box center [345, 33] width 7 height 7
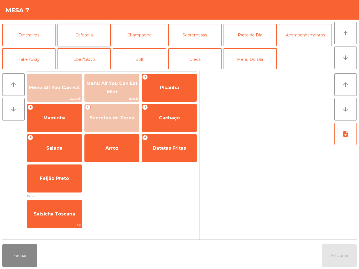
scroll to position [48, 0]
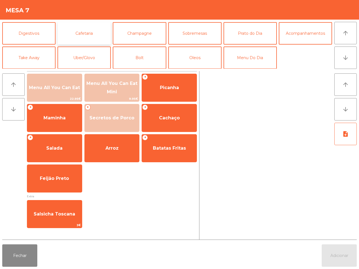
click at [86, 35] on button "Cafetaria" at bounding box center [83, 33] width 53 height 22
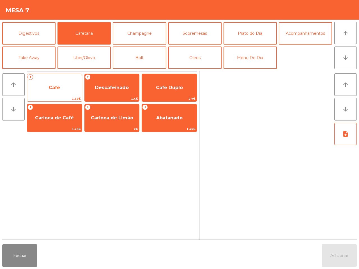
click at [52, 93] on span "Café" at bounding box center [54, 87] width 55 height 15
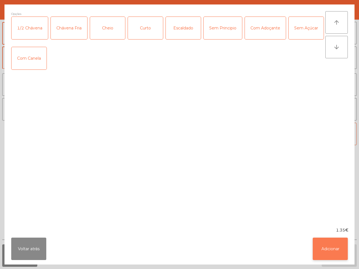
click at [328, 247] on button "Adicionar" at bounding box center [329, 249] width 35 height 22
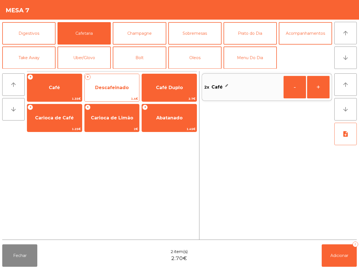
click at [116, 89] on span "Descafeinado" at bounding box center [112, 87] width 34 height 5
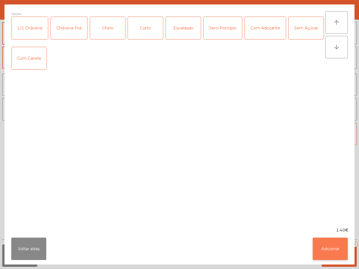
click at [328, 261] on div "Voltar atrás Adicionar" at bounding box center [179, 248] width 350 height 31
click at [334, 241] on button "Adicionar" at bounding box center [329, 249] width 35 height 22
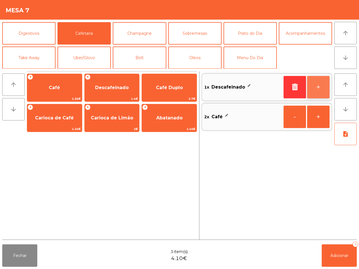
click at [315, 83] on button "+" at bounding box center [318, 87] width 22 height 22
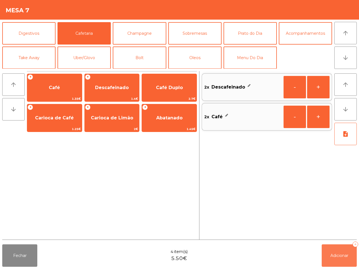
drag, startPoint x: 347, startPoint y: 254, endPoint x: 349, endPoint y: 251, distance: 3.2
click at [347, 254] on span "Adicionar" at bounding box center [339, 255] width 18 height 5
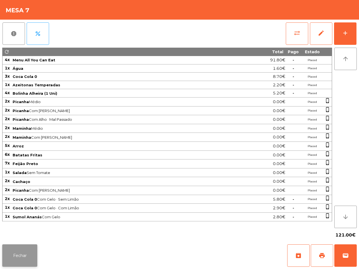
click at [14, 254] on button "Fechar" at bounding box center [19, 255] width 35 height 22
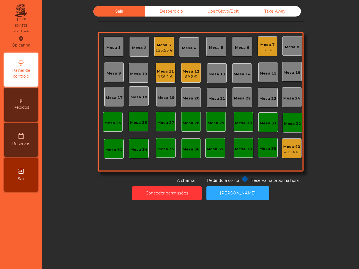
click at [162, 71] on div "Mesa 11" at bounding box center [165, 72] width 17 height 6
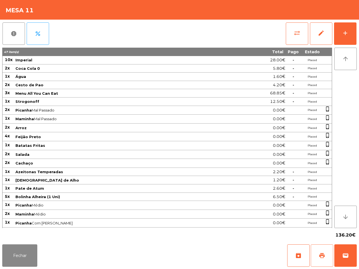
click at [320, 254] on span "print" at bounding box center [321, 255] width 7 height 7
click at [27, 257] on button "Fechar" at bounding box center [19, 255] width 35 height 22
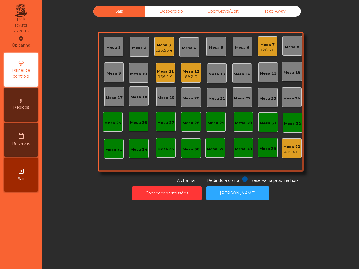
drag, startPoint x: 27, startPoint y: 257, endPoint x: 54, endPoint y: 268, distance: 28.4
click at [51, 268] on div "[GEOGRAPHIC_DATA] location_on [DATE] 23:20:15 Painel de controlo Pedidos date_r…" at bounding box center [179, 134] width 359 height 269
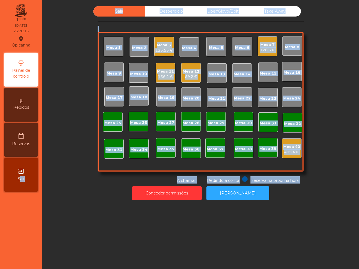
click at [333, 66] on div "Sala Desperdicio Uber/Glovo/Bolt Take Away Mesa 1 Mesa 2 Mesa 3 125.55 € Mesa 4…" at bounding box center [201, 94] width 302 height 177
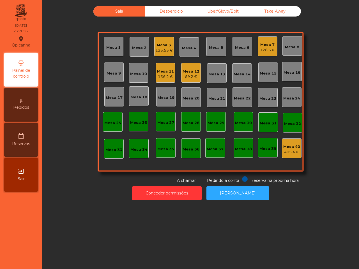
click at [186, 71] on div "Mesa 12" at bounding box center [190, 72] width 17 height 6
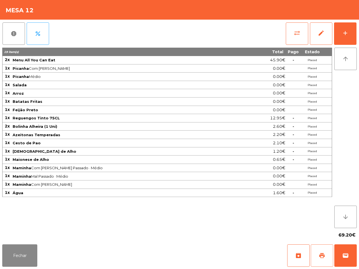
click at [325, 251] on button "print" at bounding box center [322, 255] width 22 height 22
click at [22, 252] on button "Fechar" at bounding box center [19, 255] width 35 height 22
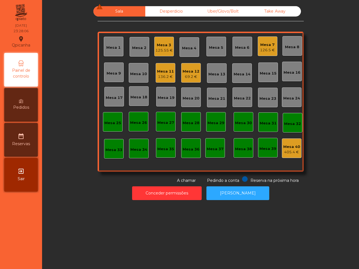
drag, startPoint x: 18, startPoint y: 249, endPoint x: 34, endPoint y: 238, distance: 20.1
click at [18, 250] on nav "Qpicanha location_on [DATE] 23:28:06 Painel de controlo Pedidos date_range Rese…" at bounding box center [21, 134] width 42 height 269
click at [157, 45] on div "Mesa 3" at bounding box center [163, 45] width 17 height 6
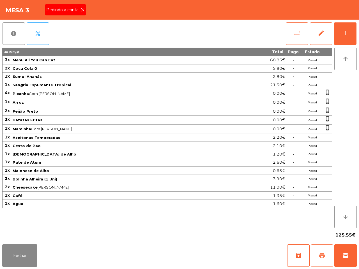
click at [320, 257] on span "print" at bounding box center [321, 255] width 7 height 7
click at [319, 258] on span "print" at bounding box center [321, 255] width 7 height 7
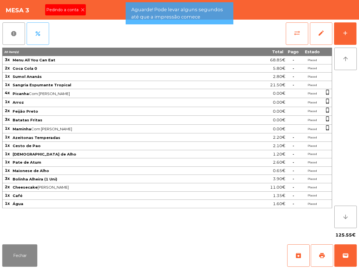
click at [77, 10] on span "Pedindo a conta" at bounding box center [63, 10] width 34 height 6
click at [81, 10] on div "Mesa 3 Pedindo a conta" at bounding box center [179, 10] width 359 height 20
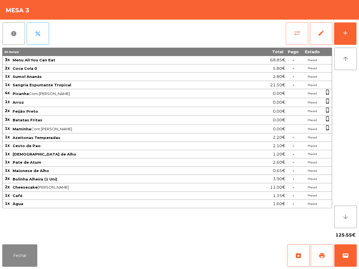
click at [295, 29] on button "sync_alt" at bounding box center [297, 33] width 22 height 22
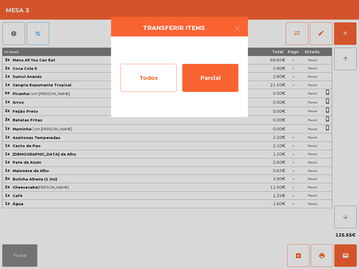
click at [158, 68] on div "Todos" at bounding box center [149, 78] width 56 height 28
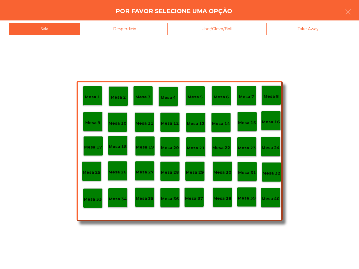
click at [276, 205] on div "Mesa 40" at bounding box center [271, 198] width 20 height 20
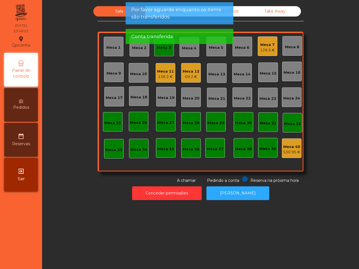
drag, startPoint x: 162, startPoint y: 84, endPoint x: 165, endPoint y: 81, distance: 4.6
click at [162, 85] on div "Mesa 1 Mesa 2 Mesa 3 Mesa 4 Mesa 5 Mesa 6 Mesa 7 126.5 € Mesa 8 Mesa 9 Mesa 10 …" at bounding box center [201, 102] width 206 height 140
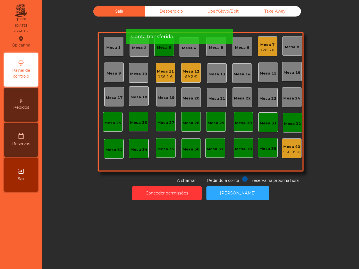
click at [165, 76] on div "136.2 €" at bounding box center [165, 77] width 17 height 6
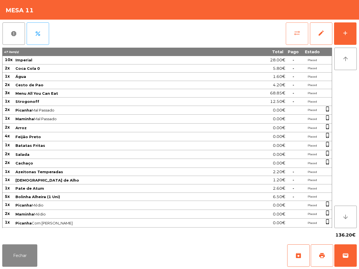
click at [300, 37] on button "sync_alt" at bounding box center [297, 33] width 22 height 22
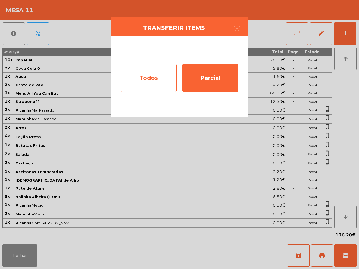
click at [140, 80] on div "Todos" at bounding box center [149, 78] width 56 height 28
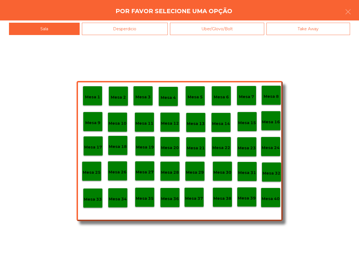
click at [272, 196] on p "Mesa 40" at bounding box center [270, 199] width 18 height 6
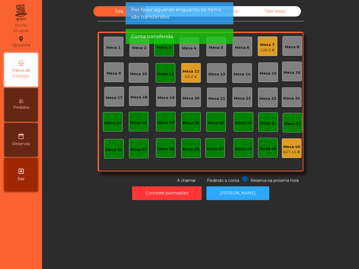
click at [187, 70] on div "Mesa 12" at bounding box center [190, 72] width 17 height 6
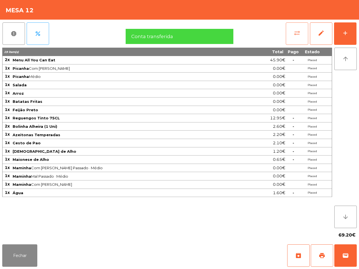
click at [294, 35] on span "sync_alt" at bounding box center [296, 33] width 7 height 7
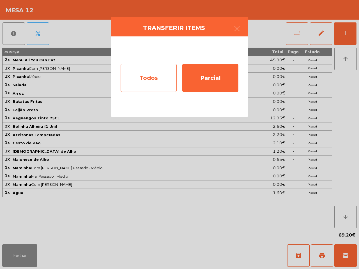
click at [152, 85] on div "Todos" at bounding box center [149, 78] width 56 height 28
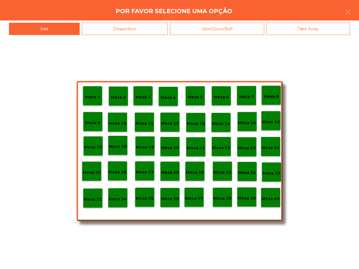
click at [268, 194] on div "Mesa 40" at bounding box center [270, 197] width 18 height 9
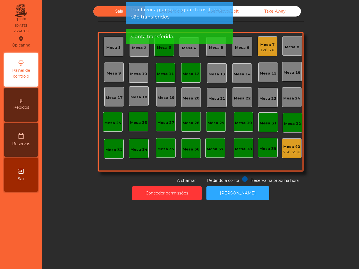
click at [267, 49] on div "126.5 €" at bounding box center [267, 50] width 15 height 6
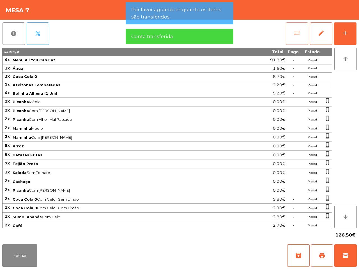
click at [293, 33] on span "sync_alt" at bounding box center [296, 33] width 7 height 7
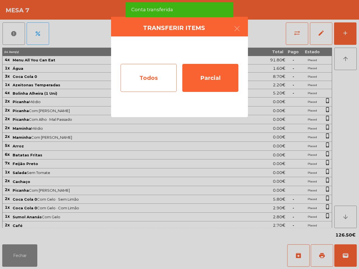
click at [159, 72] on div "Todos" at bounding box center [149, 78] width 56 height 28
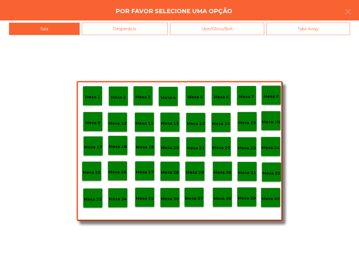
click at [268, 199] on p "Mesa 40" at bounding box center [270, 199] width 18 height 6
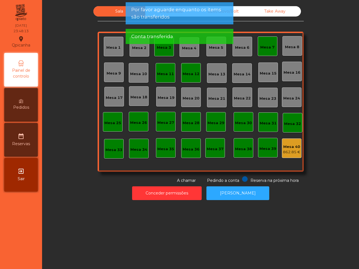
click at [267, 49] on div "Mesa 7" at bounding box center [267, 48] width 14 height 6
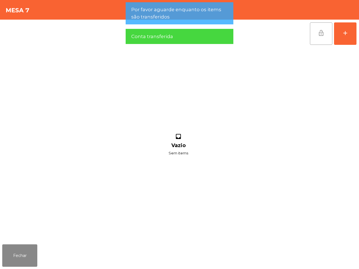
click at [325, 30] on button "lock_open" at bounding box center [321, 33] width 22 height 22
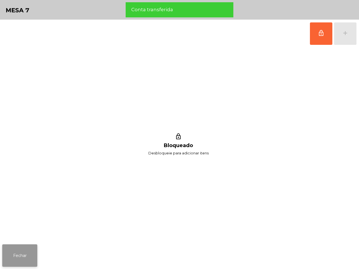
click at [31, 251] on button "Fechar" at bounding box center [19, 255] width 35 height 22
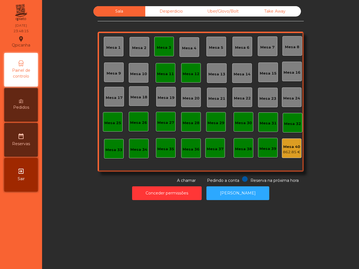
click at [182, 77] on div "Mesa 12" at bounding box center [191, 73] width 20 height 20
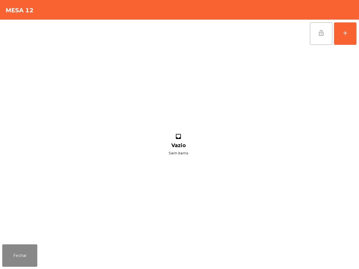
click at [321, 33] on span "lock_open" at bounding box center [321, 33] width 7 height 7
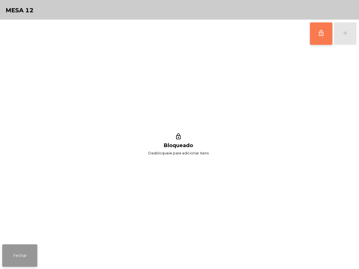
click at [24, 263] on button "Fechar" at bounding box center [19, 255] width 35 height 22
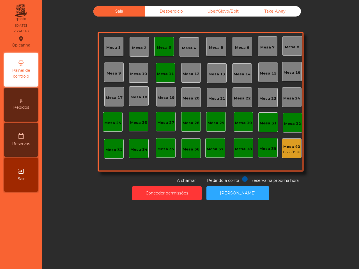
click at [171, 80] on div "Mesa 11" at bounding box center [166, 73] width 20 height 20
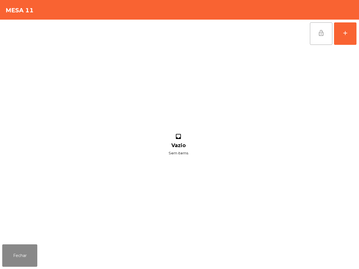
click at [322, 32] on span "lock_open" at bounding box center [321, 33] width 7 height 7
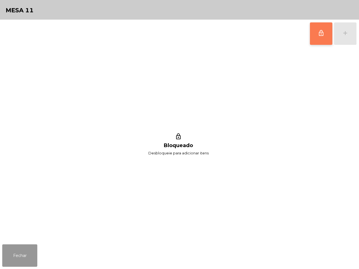
click at [26, 249] on button "Fechar" at bounding box center [19, 255] width 35 height 22
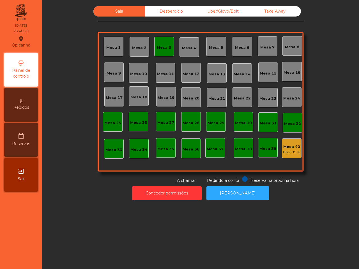
click at [162, 43] on div "Mesa 3" at bounding box center [164, 47] width 14 height 8
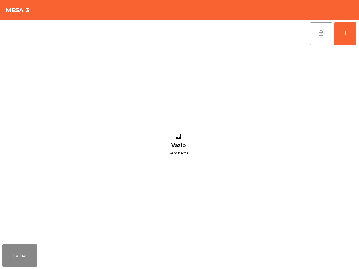
click at [313, 28] on button "lock_open" at bounding box center [321, 33] width 22 height 22
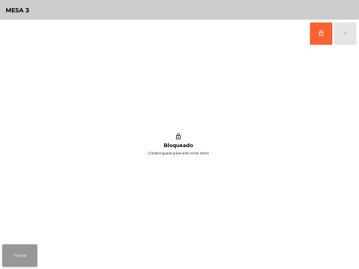
click at [20, 257] on button "Fechar" at bounding box center [19, 255] width 35 height 22
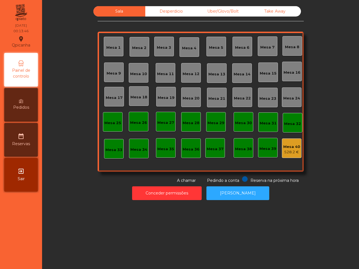
click at [286, 145] on div "Mesa 40" at bounding box center [291, 147] width 17 height 6
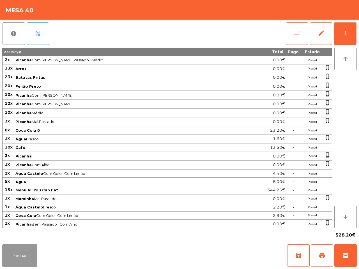
drag, startPoint x: 13, startPoint y: 253, endPoint x: 16, endPoint y: 251, distance: 3.3
click at [13, 253] on button "Fechar" at bounding box center [19, 255] width 35 height 22
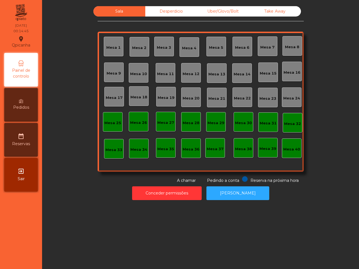
drag, startPoint x: 57, startPoint y: 236, endPoint x: 75, endPoint y: 221, distance: 23.2
click at [58, 238] on div "Sala Desperdicio Uber/Glovo/Bolt Take Away Mesa 1 Mesa 2 Mesa 3 Mesa 4 [GEOGRAP…" at bounding box center [200, 134] width 317 height 269
click at [103, 208] on div "Sala Desperdicio Uber/Glovo/Bolt Take Away Mesa 1 Mesa 2 Mesa 3 Mesa 4 [GEOGRAP…" at bounding box center [200, 134] width 317 height 269
click at [153, 197] on button "Conceder permissões" at bounding box center [167, 193] width 70 height 14
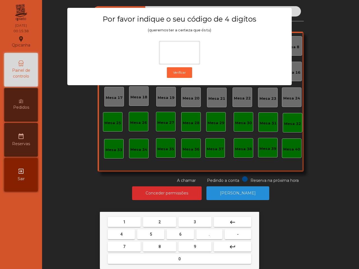
click at [177, 233] on button "6" at bounding box center [179, 234] width 27 height 10
click at [153, 233] on button "5" at bounding box center [150, 234] width 27 height 10
click at [132, 216] on mat-keyboard-key "1" at bounding box center [123, 222] width 35 height 12
click at [131, 220] on button "1" at bounding box center [124, 222] width 33 height 10
click at [147, 221] on button "2" at bounding box center [159, 222] width 33 height 10
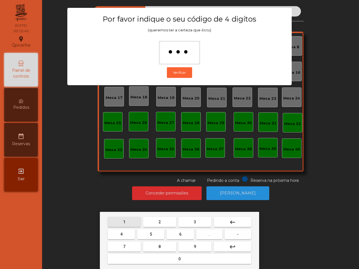
type input "****"
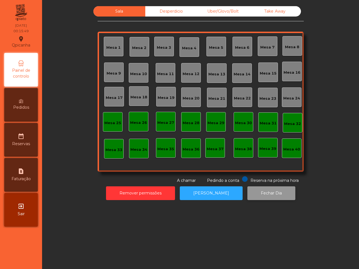
click at [254, 194] on button "Fechar Dia" at bounding box center [271, 193] width 48 height 14
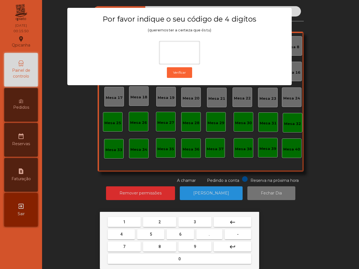
click at [177, 231] on button "6" at bounding box center [179, 234] width 27 height 10
click at [155, 233] on button "5" at bounding box center [150, 234] width 27 height 10
click at [129, 222] on button "1" at bounding box center [124, 222] width 33 height 10
click at [152, 221] on button "2" at bounding box center [159, 222] width 33 height 10
type input "****"
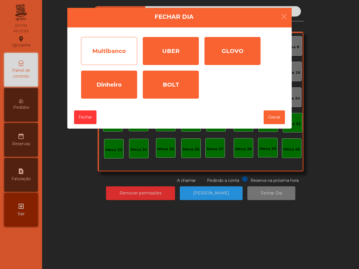
click at [116, 48] on div "Multibanco" at bounding box center [109, 51] width 56 height 28
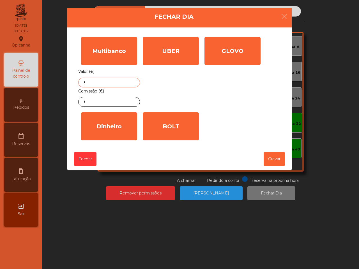
click at [110, 83] on input "*" at bounding box center [109, 83] width 62 height 10
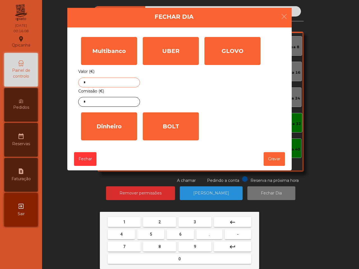
click at [125, 221] on span "1" at bounding box center [124, 222] width 2 height 4
click at [194, 220] on span "3" at bounding box center [195, 222] width 2 height 4
click at [195, 242] on button "9" at bounding box center [194, 247] width 33 height 10
click at [131, 223] on button "1" at bounding box center [124, 222] width 33 height 10
type input "****"
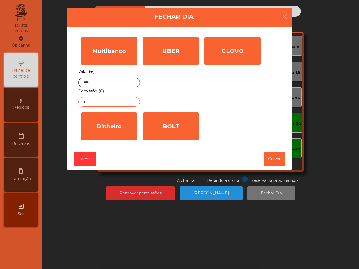
click at [115, 99] on input "*" at bounding box center [109, 102] width 62 height 10
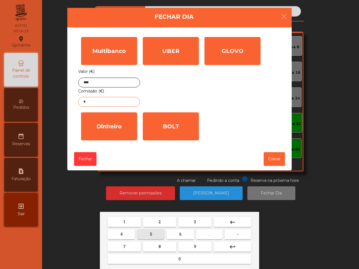
click at [159, 233] on button "5" at bounding box center [150, 234] width 27 height 10
click at [178, 256] on button "0" at bounding box center [179, 259] width 143 height 10
click at [235, 221] on mat-icon "keyboard_backspace" at bounding box center [232, 222] width 7 height 7
click at [208, 233] on button "." at bounding box center [209, 234] width 26 height 10
click at [183, 256] on button "0" at bounding box center [179, 259] width 143 height 10
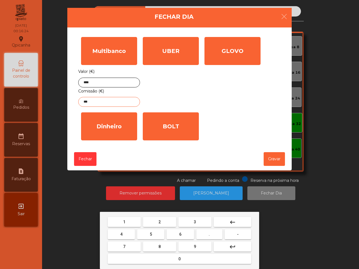
click at [165, 246] on button "8" at bounding box center [159, 247] width 33 height 10
type input "****"
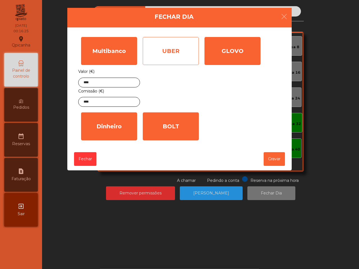
click at [168, 51] on div "UBER" at bounding box center [171, 51] width 56 height 28
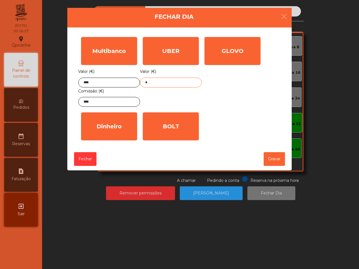
click at [161, 87] on input "*" at bounding box center [171, 83] width 62 height 10
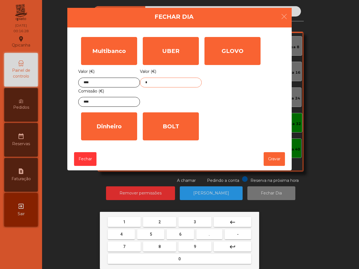
click at [202, 219] on button "3" at bounding box center [194, 222] width 33 height 10
click at [120, 247] on button "7" at bounding box center [124, 247] width 33 height 10
click at [212, 231] on button "." at bounding box center [209, 234] width 26 height 10
click at [197, 218] on button "3" at bounding box center [194, 222] width 33 height 10
click at [197, 238] on button "." at bounding box center [209, 234] width 26 height 10
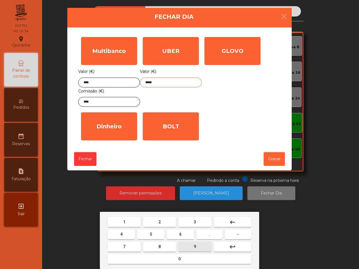
click at [198, 244] on button "9" at bounding box center [194, 247] width 33 height 10
type input "******"
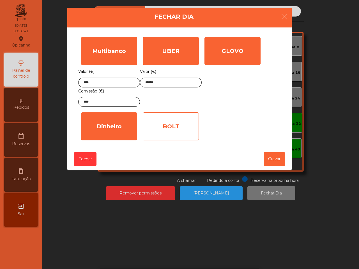
click at [179, 124] on div "BOLT" at bounding box center [171, 126] width 56 height 28
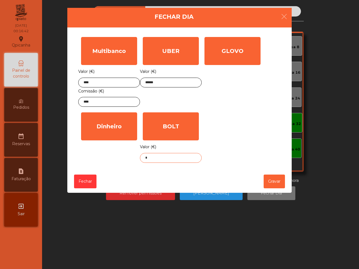
click at [165, 157] on input "*" at bounding box center [171, 158] width 62 height 10
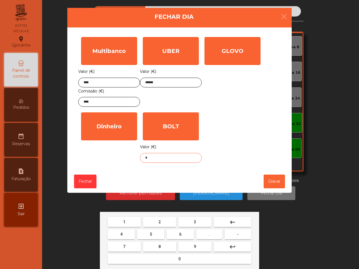
click at [161, 220] on button "2" at bounding box center [159, 222] width 33 height 10
click at [210, 232] on button "." at bounding box center [209, 234] width 26 height 10
click at [191, 220] on button "3" at bounding box center [194, 222] width 33 height 10
click at [201, 247] on button "9" at bounding box center [194, 247] width 33 height 10
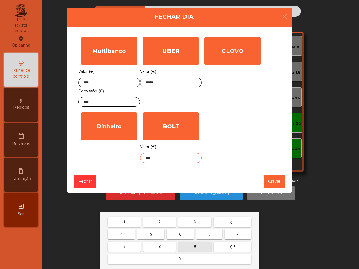
type input "*****"
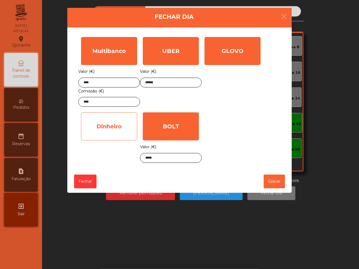
click at [115, 129] on div "Dinheiro" at bounding box center [109, 126] width 56 height 28
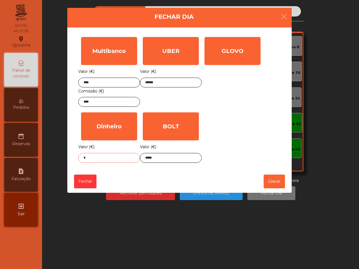
click at [109, 156] on input "*" at bounding box center [109, 158] width 62 height 10
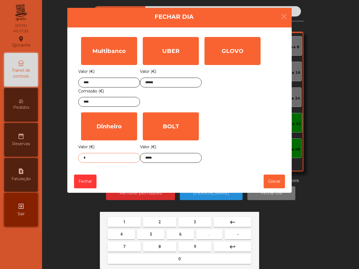
click at [186, 260] on button "0" at bounding box center [179, 259] width 143 height 10
click at [210, 235] on button "." at bounding box center [209, 234] width 26 height 10
click at [194, 220] on span "3" at bounding box center [195, 222] width 2 height 4
click at [157, 248] on button "8" at bounding box center [159, 247] width 33 height 10
type input "****"
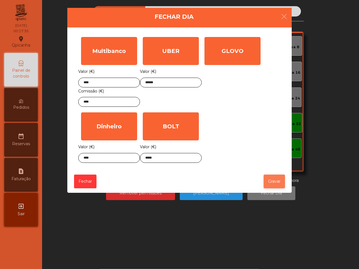
click at [270, 182] on button "Gravar" at bounding box center [273, 182] width 21 height 14
